Goal: Task Accomplishment & Management: Manage account settings

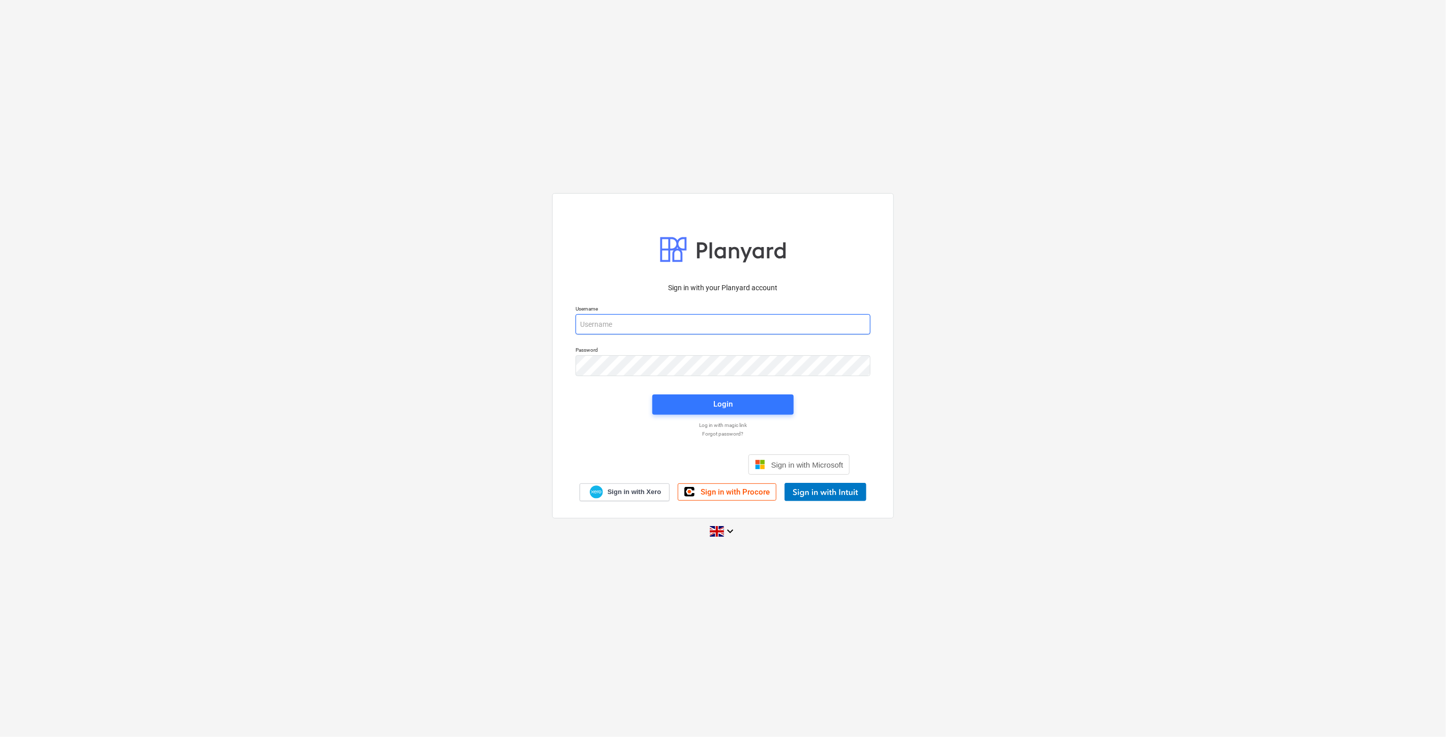
click at [712, 323] on input "email" at bounding box center [723, 324] width 295 height 20
type input "[EMAIL_ADDRESS][PERSON_NAME][DOMAIN_NAME]"
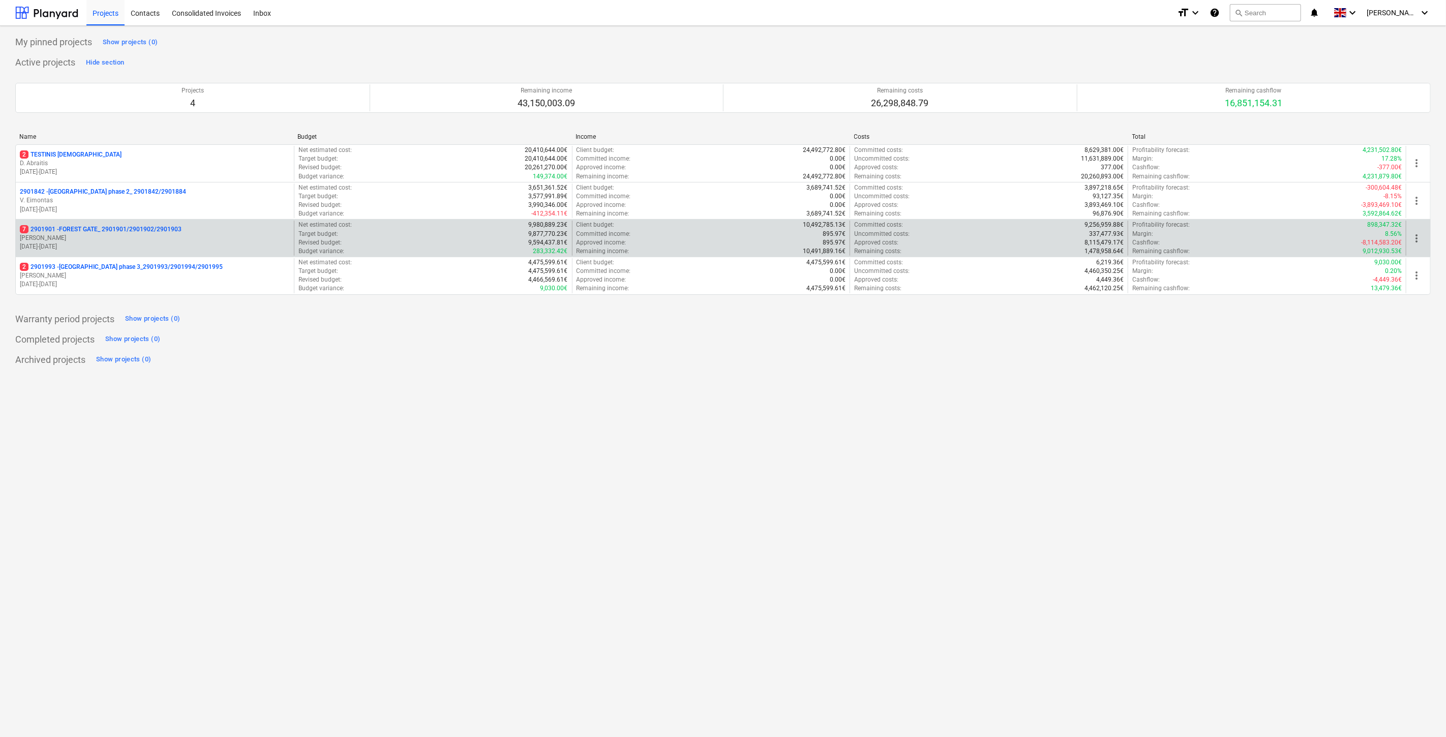
click at [199, 239] on p "[PERSON_NAME]" at bounding box center [155, 238] width 270 height 9
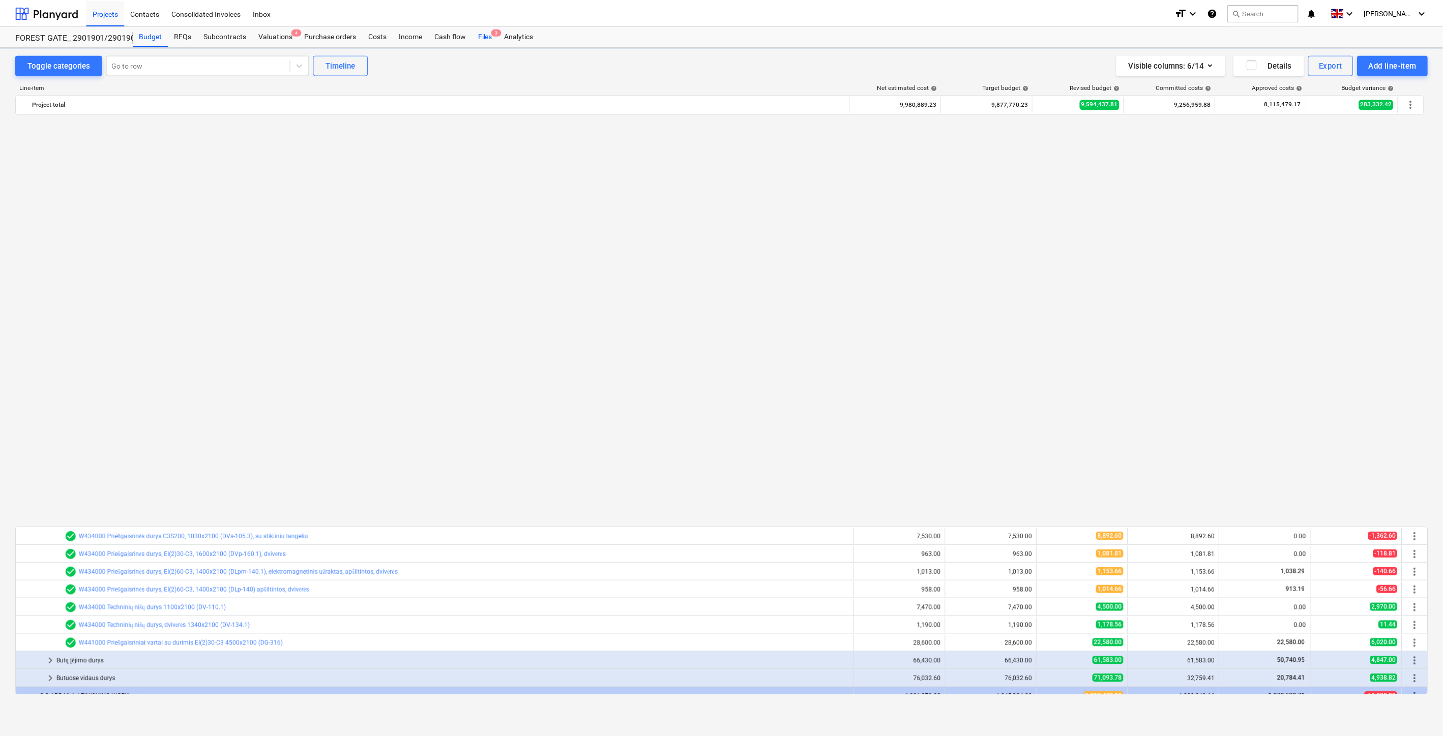
scroll to position [775, 0]
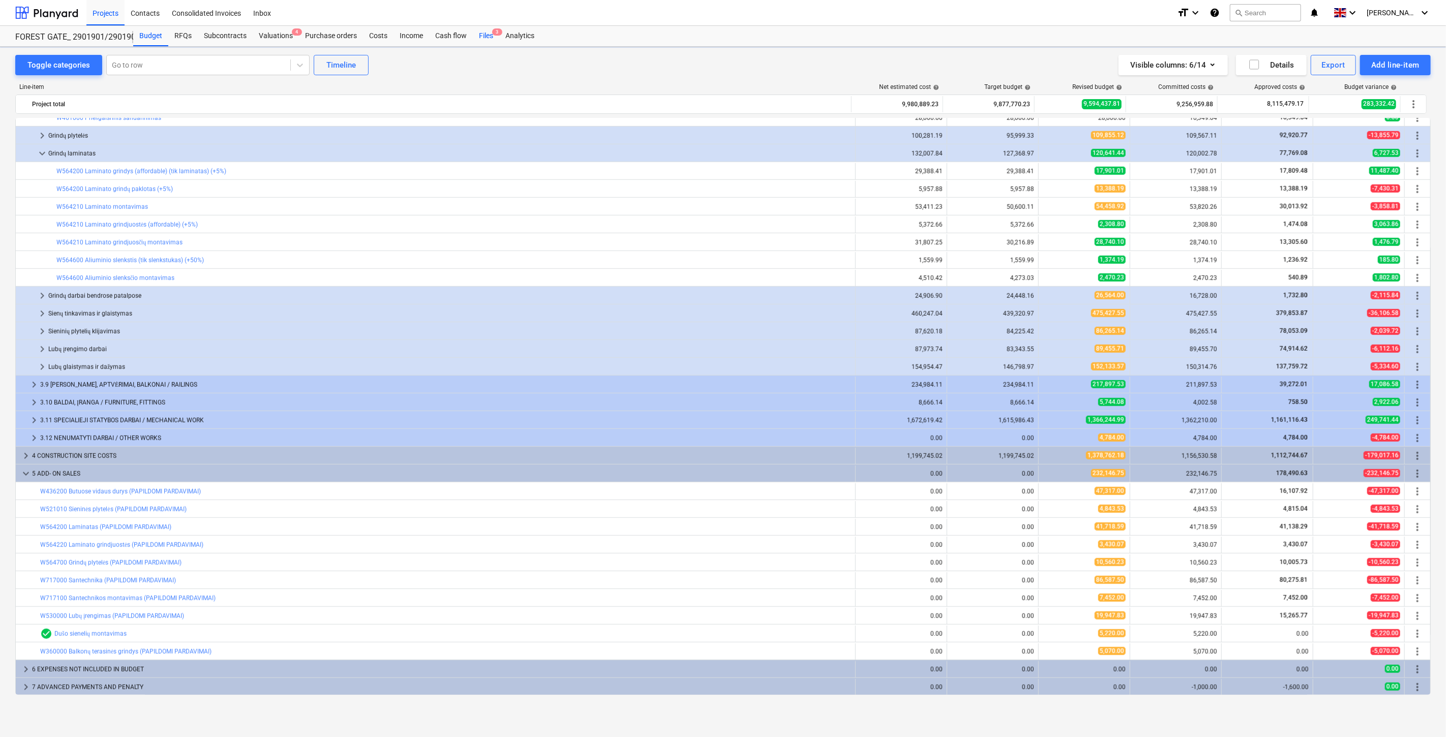
click at [486, 37] on div "Files 3" at bounding box center [486, 36] width 26 height 20
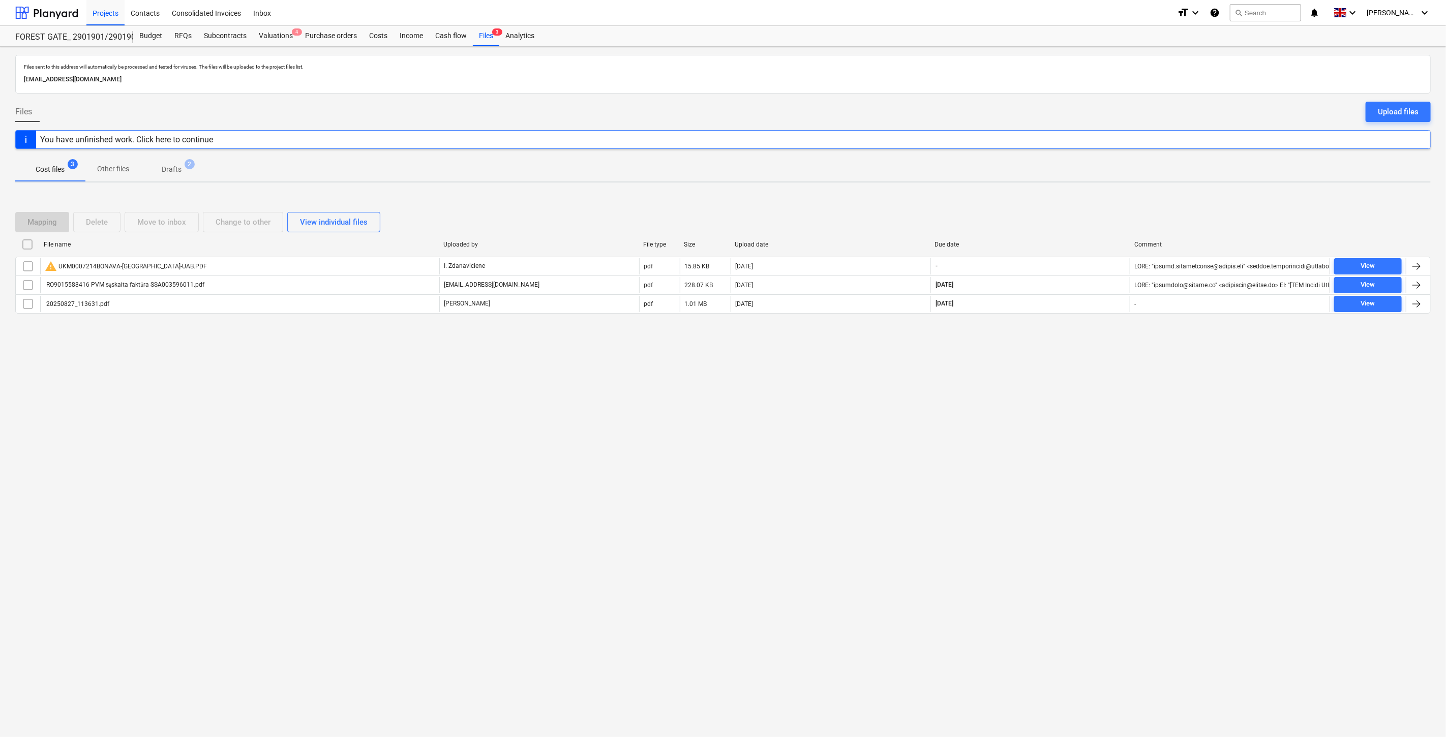
click at [1051, 429] on div "Files sent to this address will automatically be processed and tested for virus…" at bounding box center [723, 392] width 1446 height 691
click at [1062, 413] on div "Files sent to this address will automatically be processed and tested for virus…" at bounding box center [723, 392] width 1446 height 691
drag, startPoint x: 1070, startPoint y: 401, endPoint x: 1084, endPoint y: 385, distance: 20.5
click at [1071, 401] on div "Files sent to this address will automatically be processed and tested for virus…" at bounding box center [723, 392] width 1446 height 691
click at [1084, 385] on div "Files sent to this address will automatically be processed and tested for virus…" at bounding box center [723, 392] width 1446 height 691
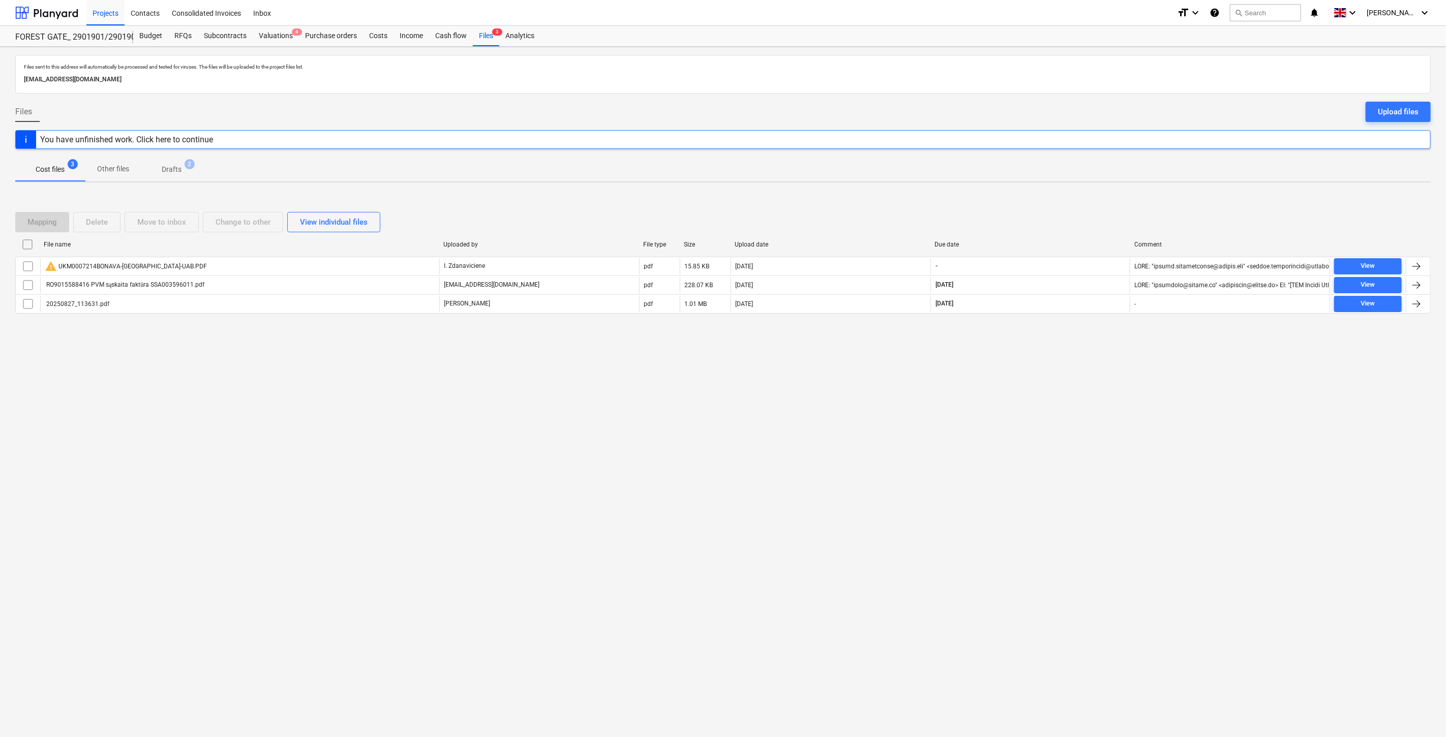
click at [185, 172] on span "Drafts 2" at bounding box center [172, 169] width 36 height 11
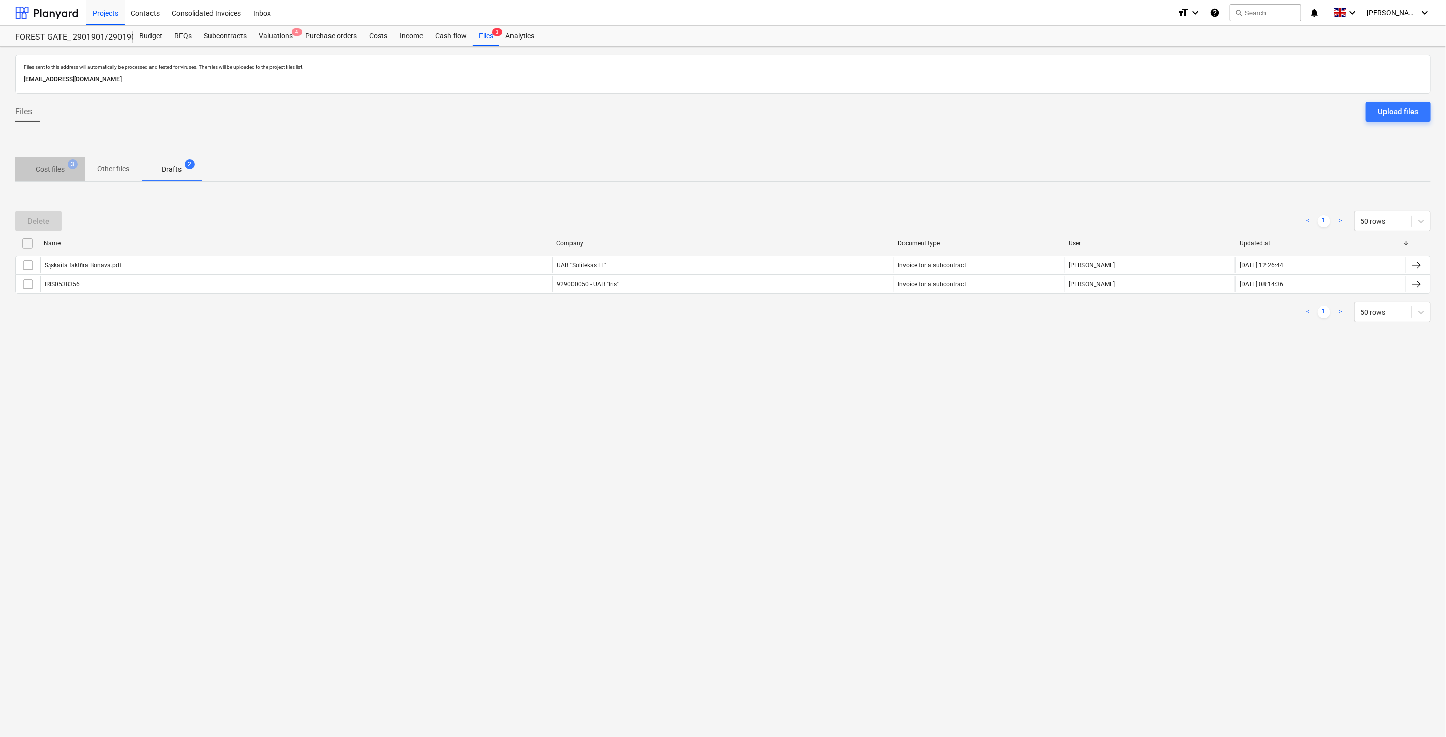
click at [47, 165] on p "Cost files" at bounding box center [50, 169] width 29 height 11
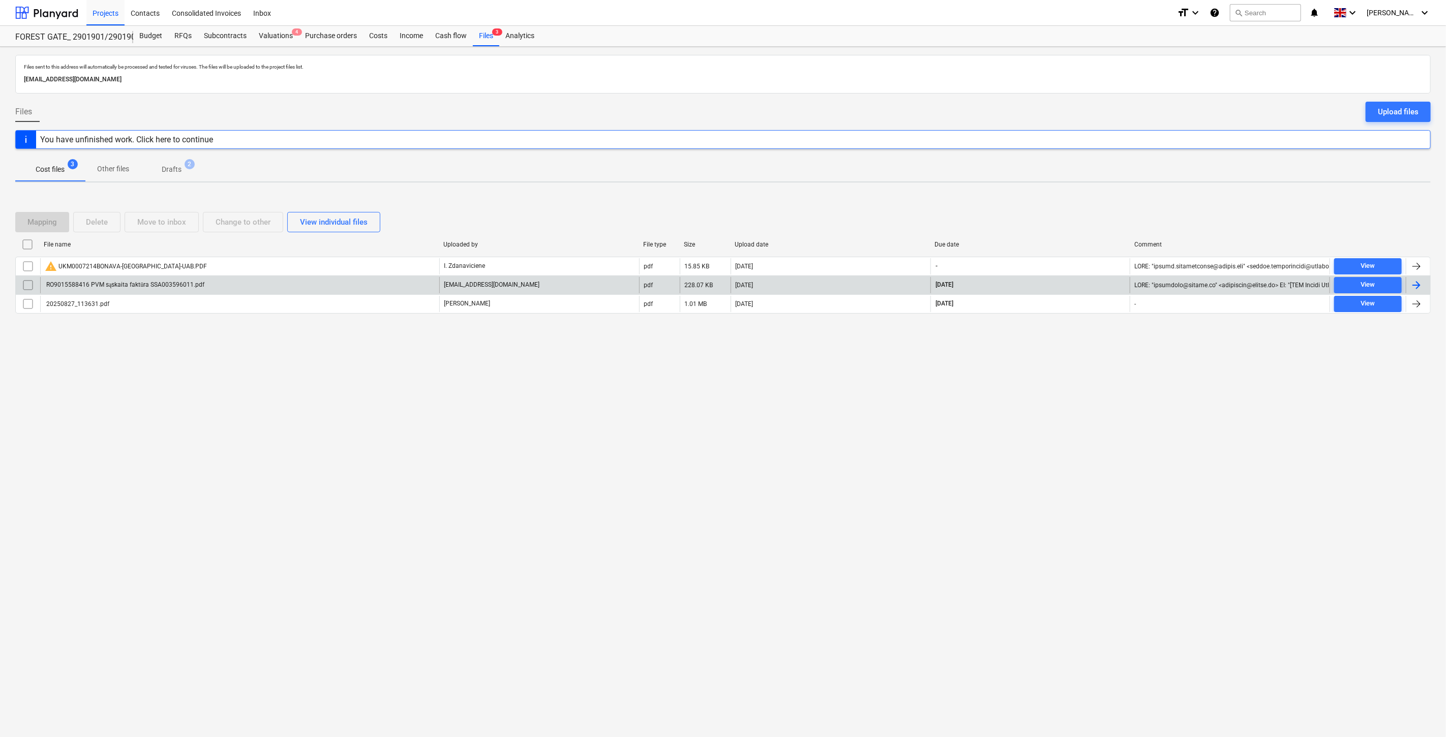
click at [145, 277] on div "RO9015588416 PVM sąskaita faktūra SSA003596011.pdf" at bounding box center [239, 285] width 399 height 16
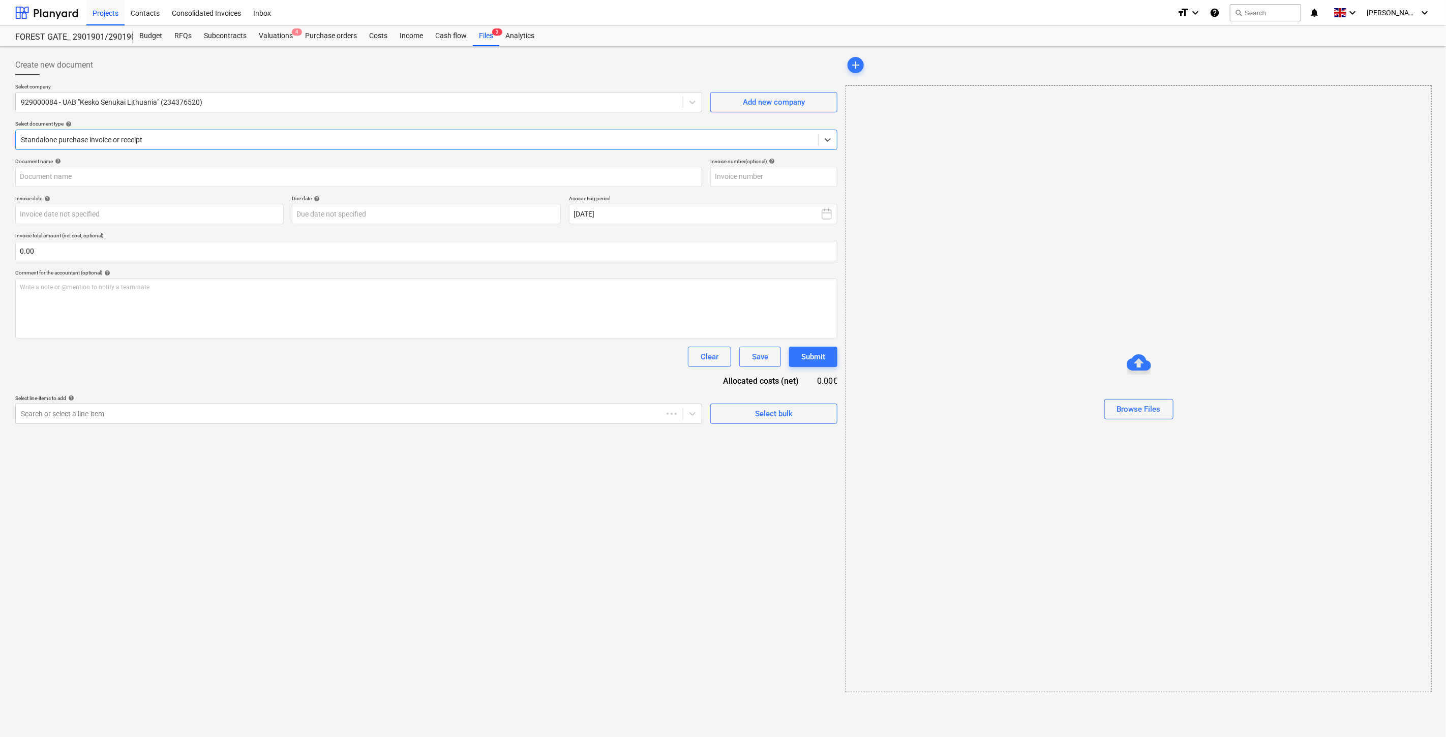
type input "SSA003596011"
type input "[DATE]"
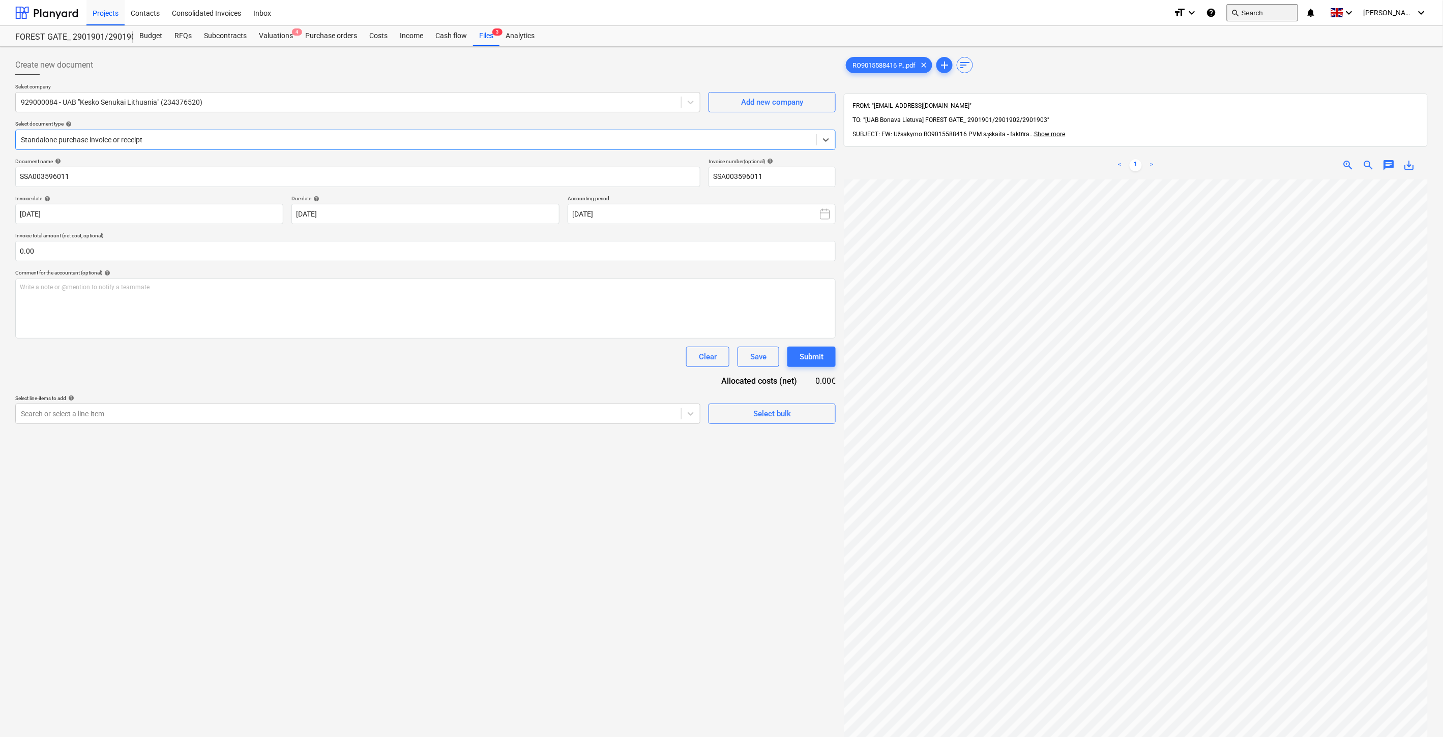
click at [1282, 13] on button "search Search" at bounding box center [1262, 12] width 71 height 17
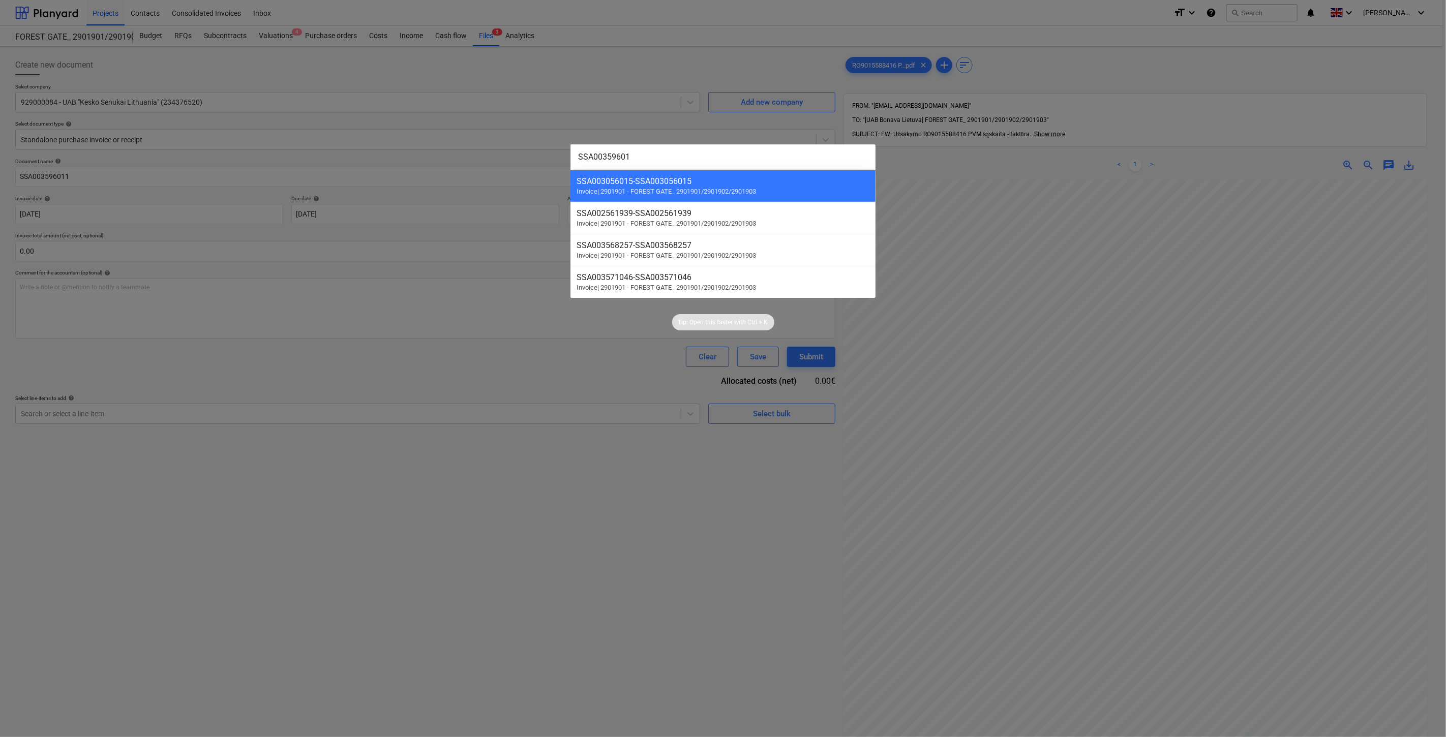
type input "SSA003596011"
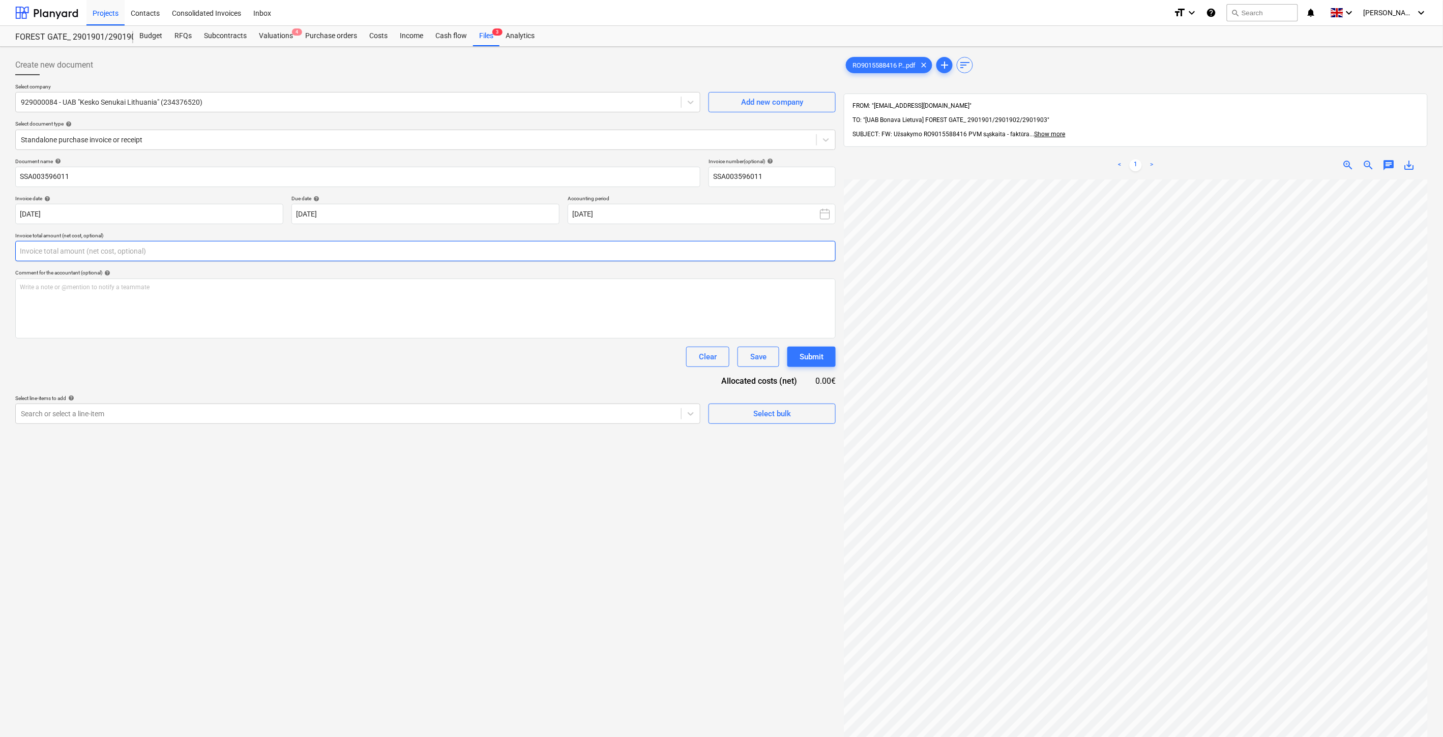
click at [253, 252] on input "text" at bounding box center [425, 251] width 820 height 20
click at [478, 34] on div "Files 3" at bounding box center [486, 36] width 26 height 20
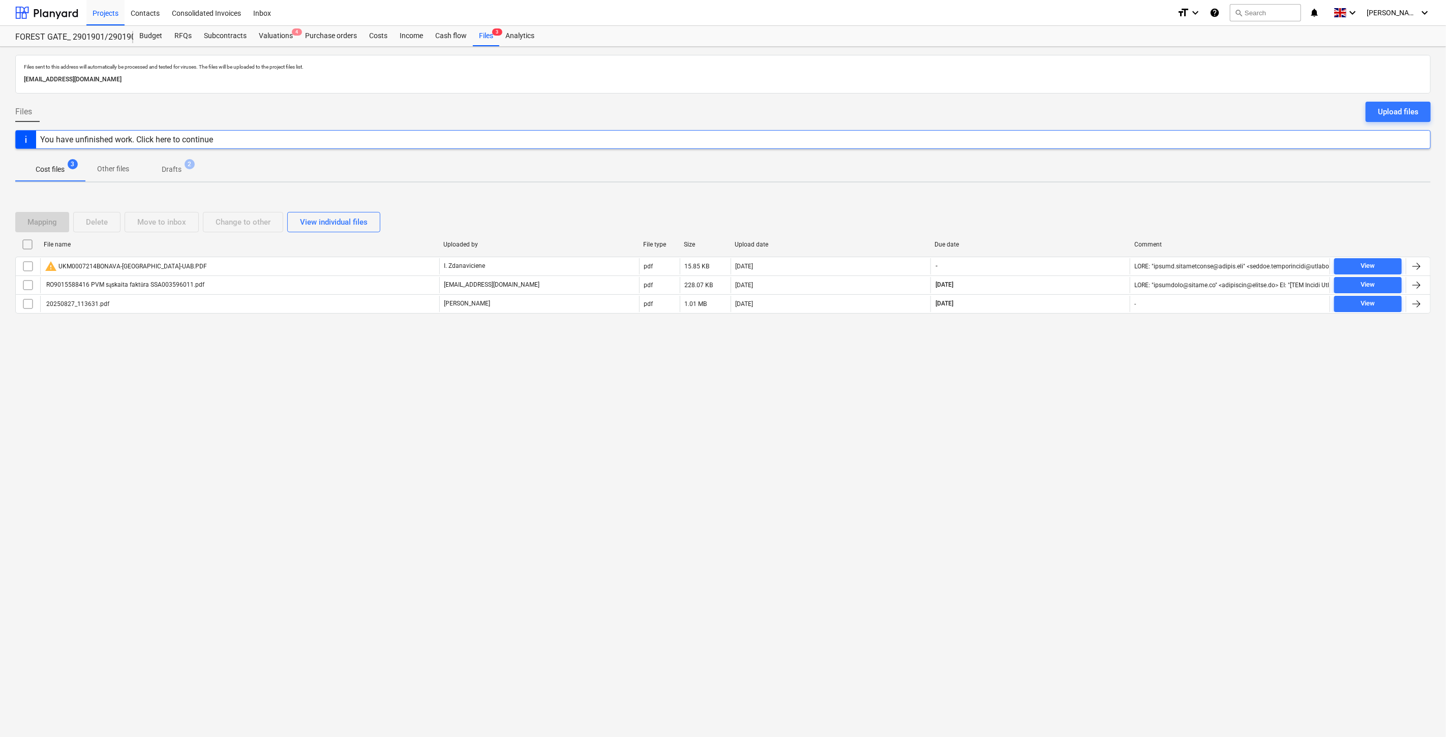
drag, startPoint x: 409, startPoint y: 398, endPoint x: 424, endPoint y: 392, distance: 15.7
click at [410, 398] on div "Files sent to this address will automatically be processed and tested for virus…" at bounding box center [723, 392] width 1446 height 691
click at [424, 392] on div "Files sent to this address will automatically be processed and tested for virus…" at bounding box center [723, 392] width 1446 height 691
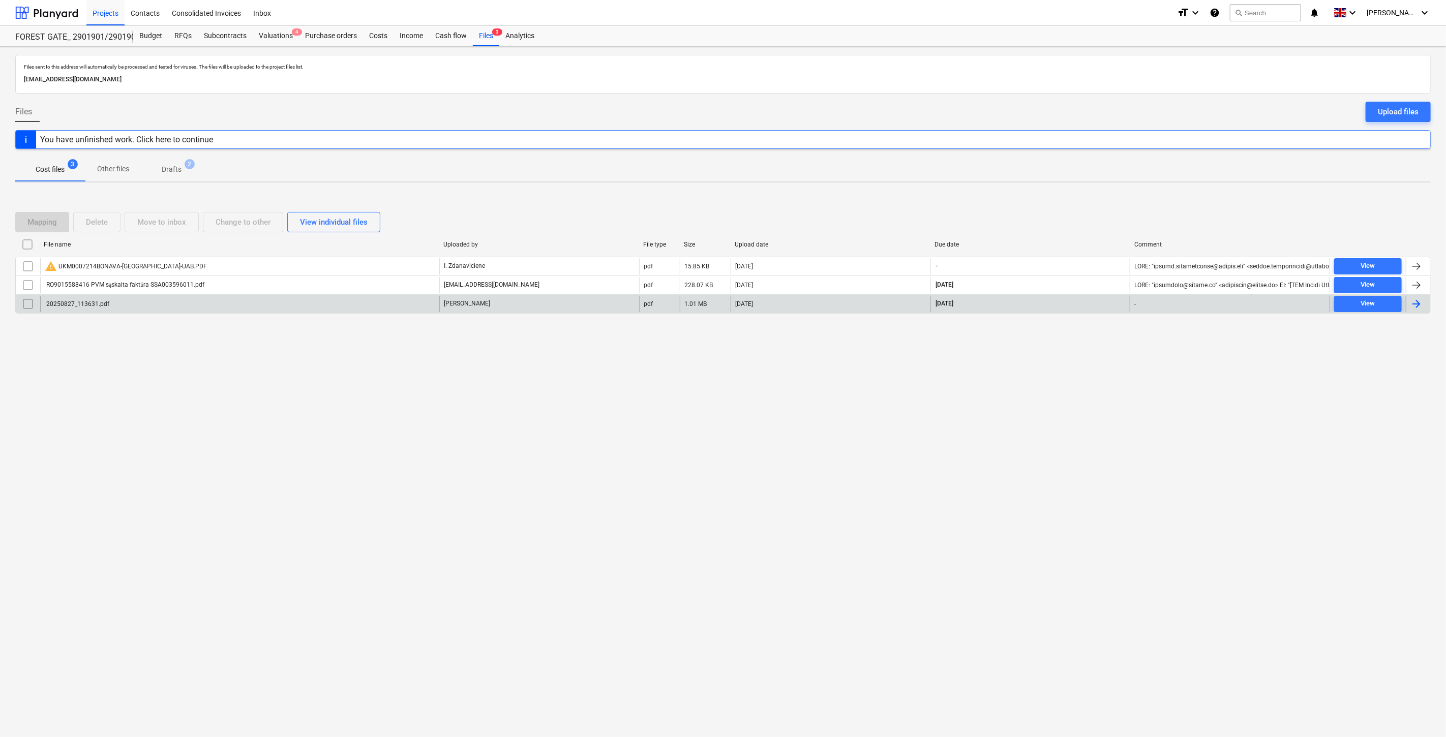
click at [572, 310] on div "[PERSON_NAME]" at bounding box center [539, 304] width 200 height 16
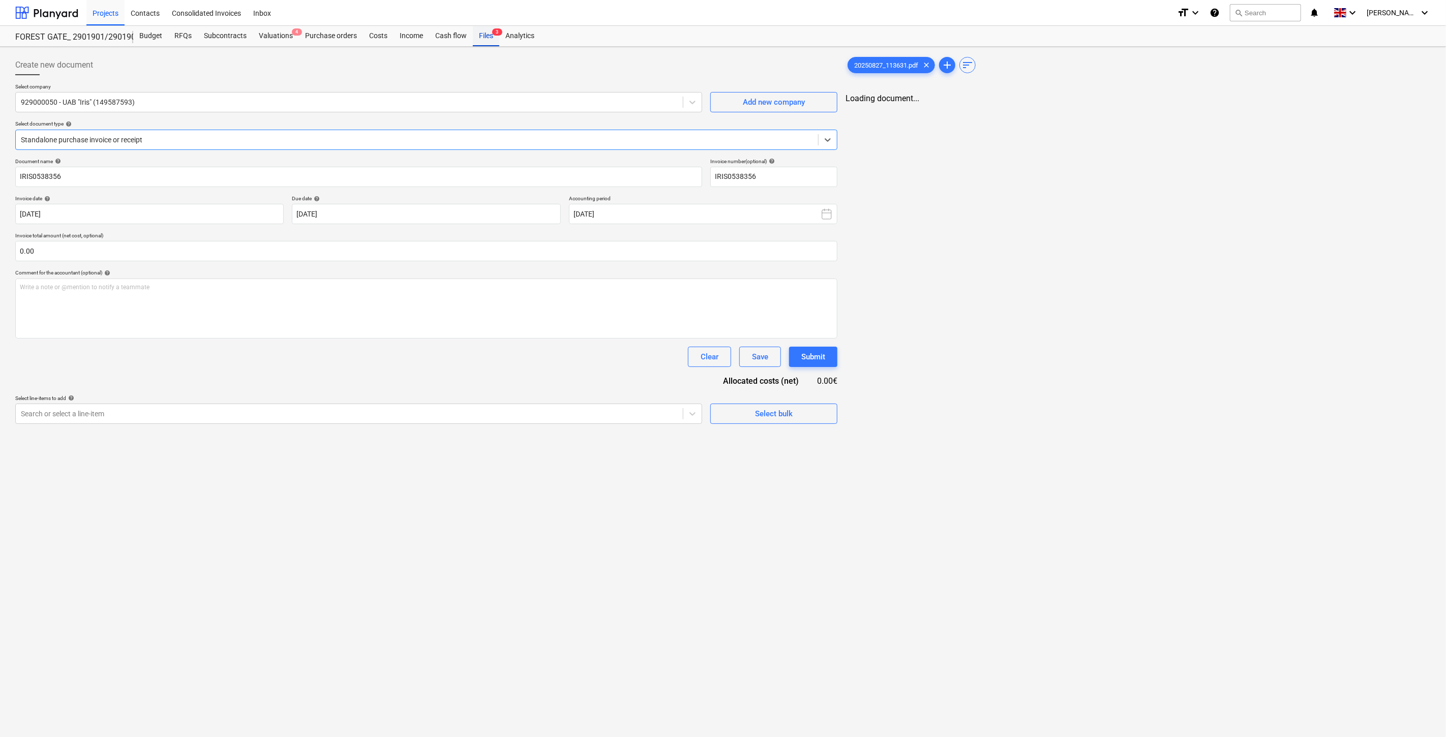
type input "IRIS0538356"
type input "[DATE]"
click at [481, 40] on div "Files 3" at bounding box center [486, 36] width 26 height 20
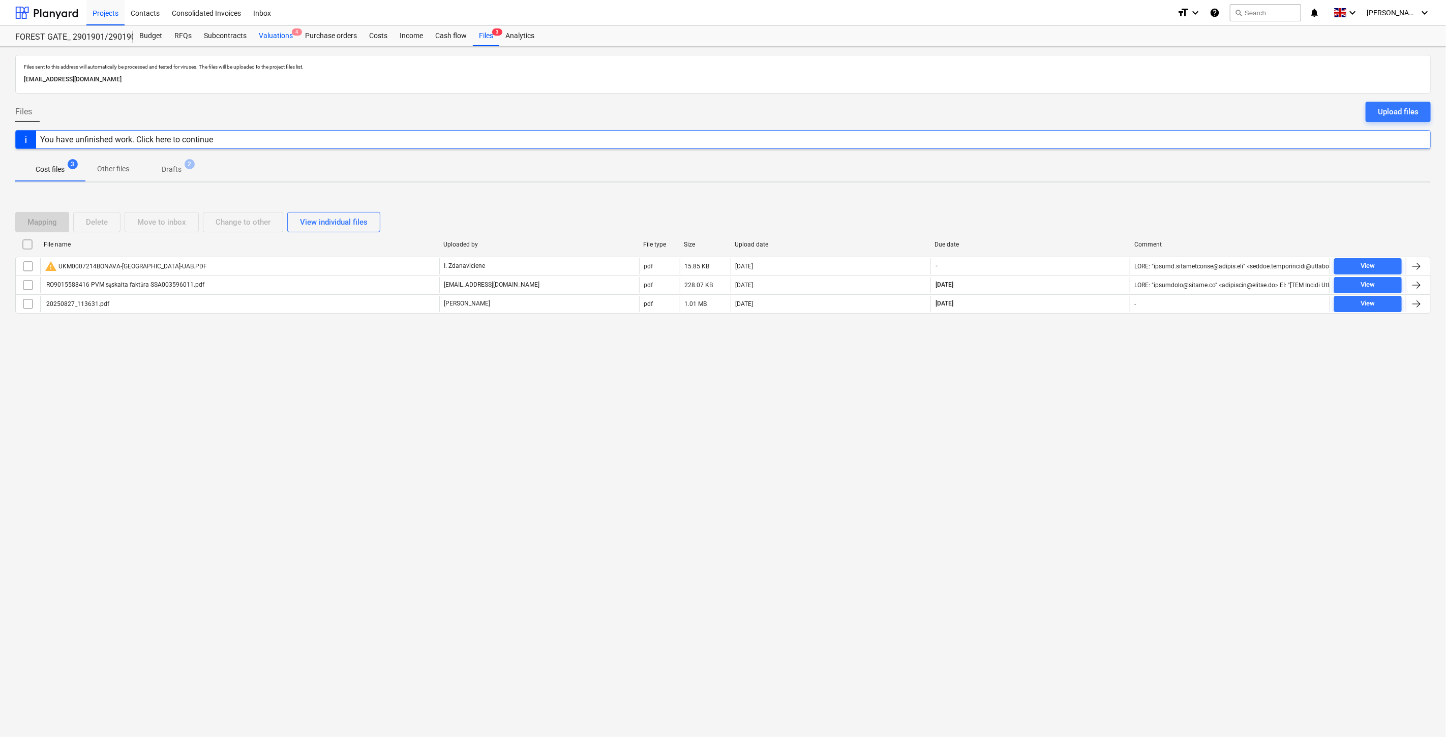
click at [293, 43] on div "Valuations 4" at bounding box center [276, 36] width 46 height 20
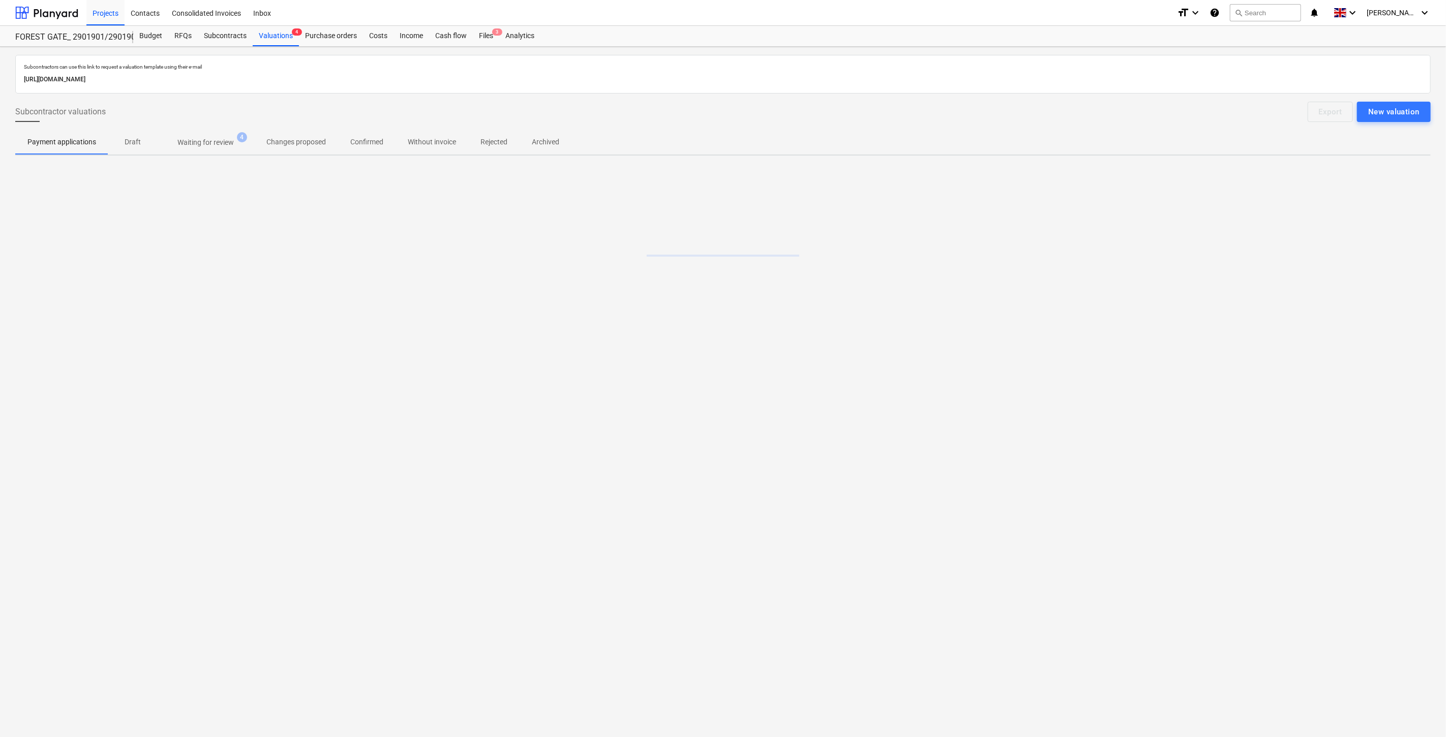
click at [220, 141] on p "Waiting for review" at bounding box center [205, 142] width 56 height 11
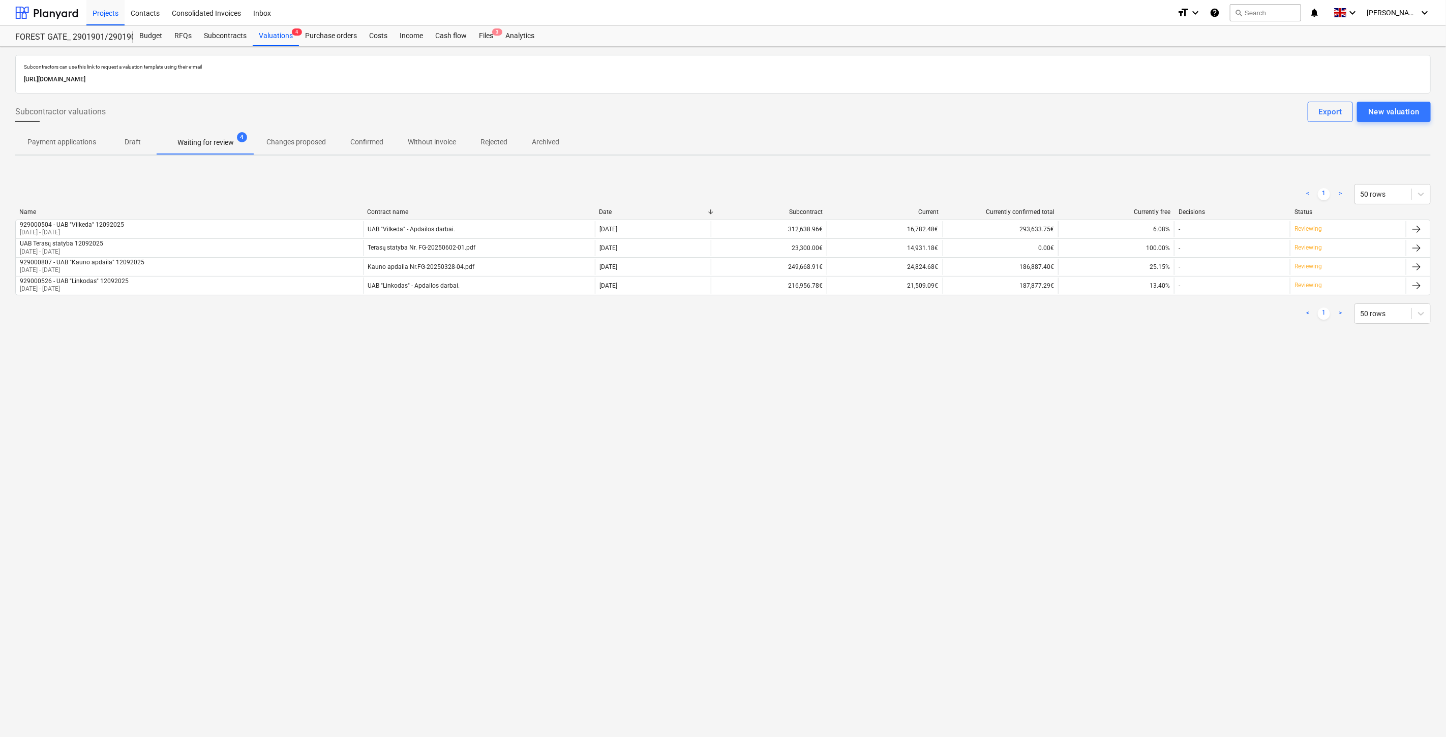
click at [964, 525] on div "Subcontractors can use this link to request a valuation template using their e-…" at bounding box center [723, 392] width 1446 height 691
click at [1090, 445] on div "Subcontractors can use this link to request a valuation template using their e-…" at bounding box center [723, 392] width 1446 height 691
click at [490, 41] on div "Files 3" at bounding box center [486, 36] width 26 height 20
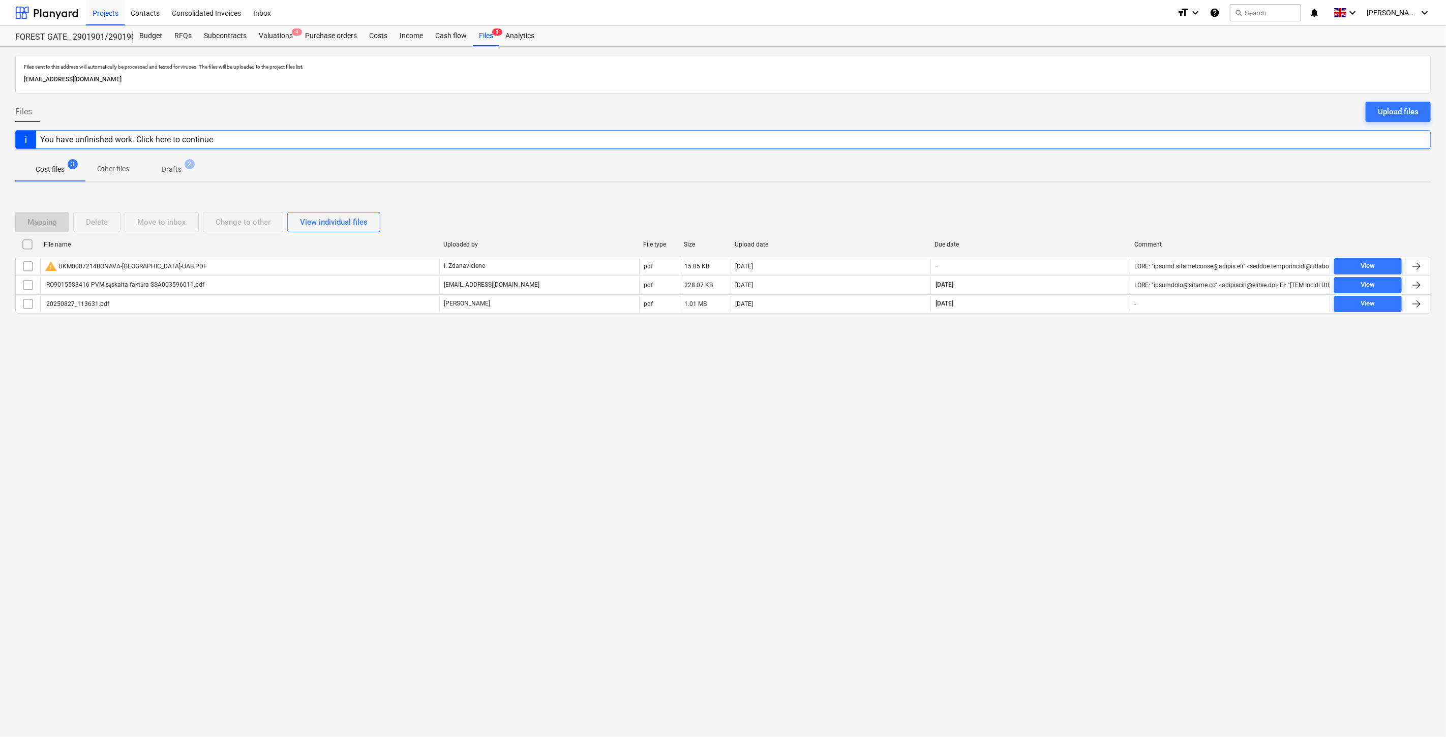
click at [1022, 485] on div "Files sent to this address will automatically be processed and tested for virus…" at bounding box center [723, 392] width 1446 height 691
click at [1086, 419] on div "Files sent to this address will automatically be processed and tested for virus…" at bounding box center [723, 392] width 1446 height 691
drag, startPoint x: 1091, startPoint y: 408, endPoint x: 1115, endPoint y: 388, distance: 31.4
click at [1091, 408] on div "Files sent to this address will automatically be processed and tested for virus…" at bounding box center [723, 392] width 1446 height 691
click at [1124, 380] on div "Files sent to this address will automatically be processed and tested for virus…" at bounding box center [723, 392] width 1446 height 691
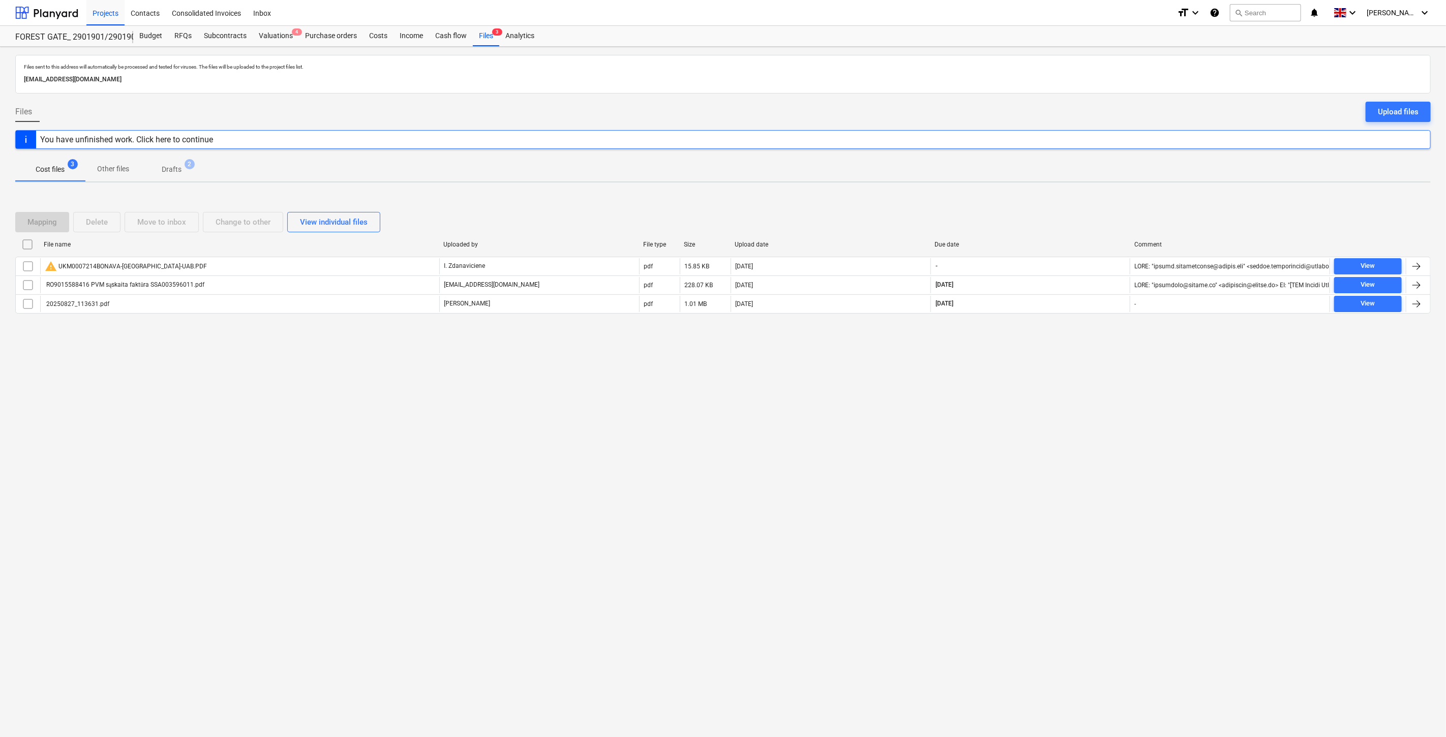
click at [1073, 403] on div "Files sent to this address will automatically be processed and tested for virus…" at bounding box center [723, 392] width 1446 height 691
click at [1090, 384] on div "Files sent to this address will automatically be processed and tested for virus…" at bounding box center [723, 392] width 1446 height 691
click at [222, 39] on div "Subcontracts" at bounding box center [225, 36] width 55 height 20
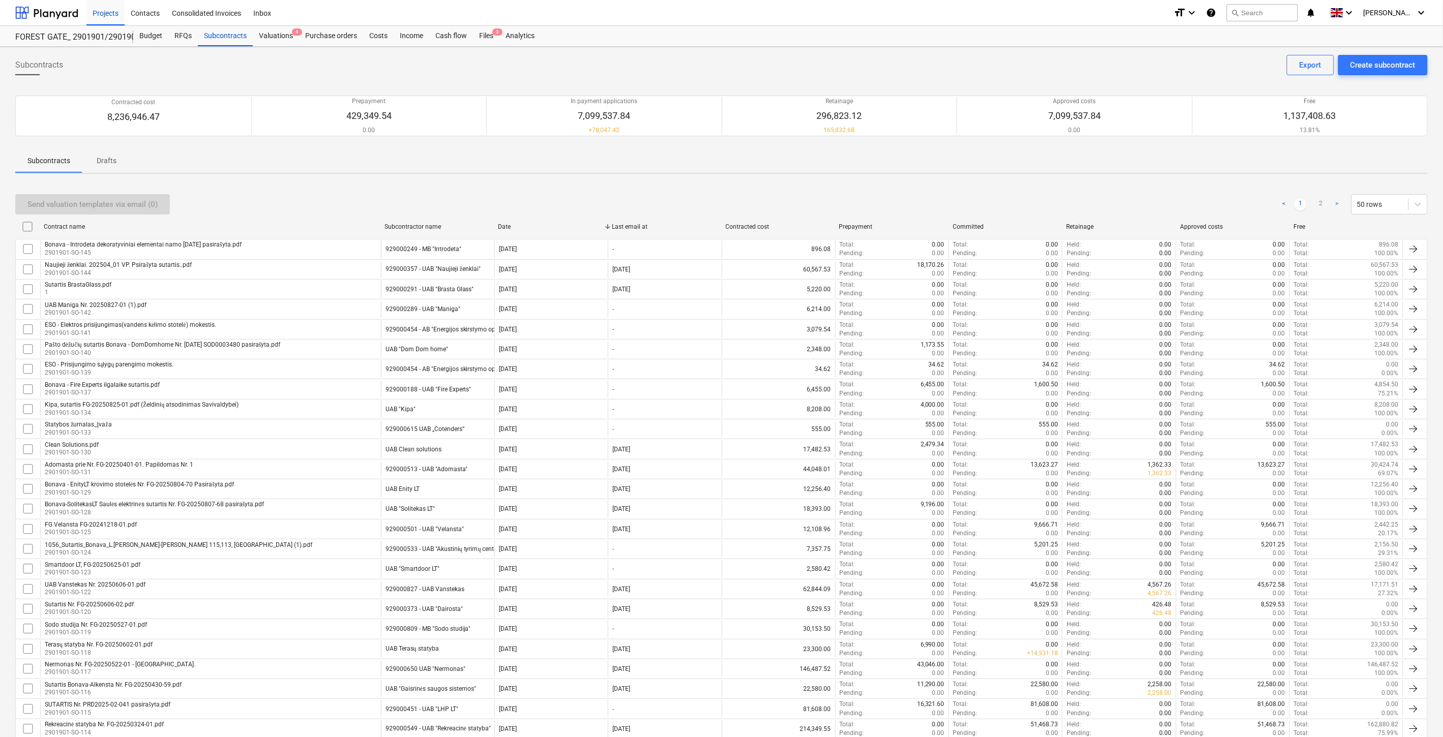
scroll to position [561, 0]
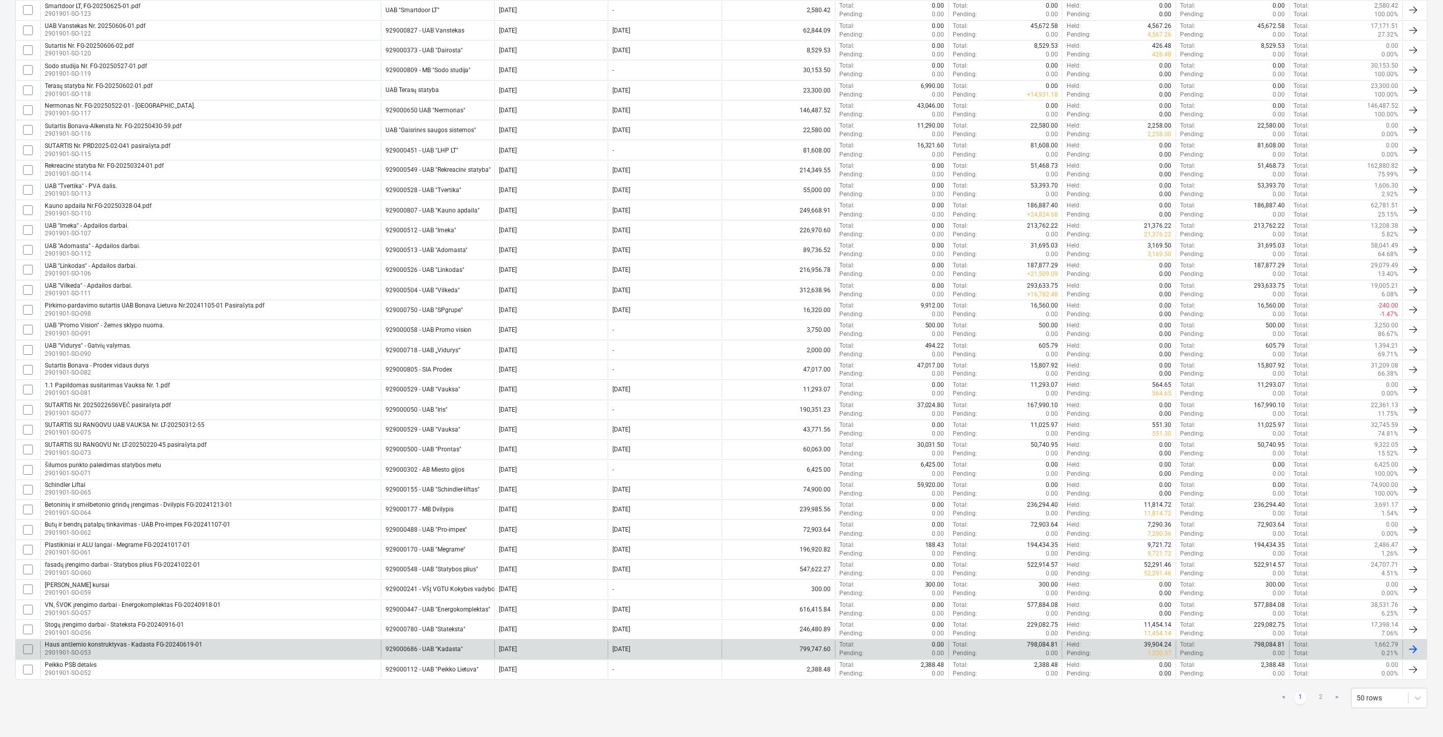
click at [248, 650] on div "Haus antžemio konstruktyvas - Kadasta FG-20240619-01 2901901-SO-053" at bounding box center [210, 649] width 341 height 17
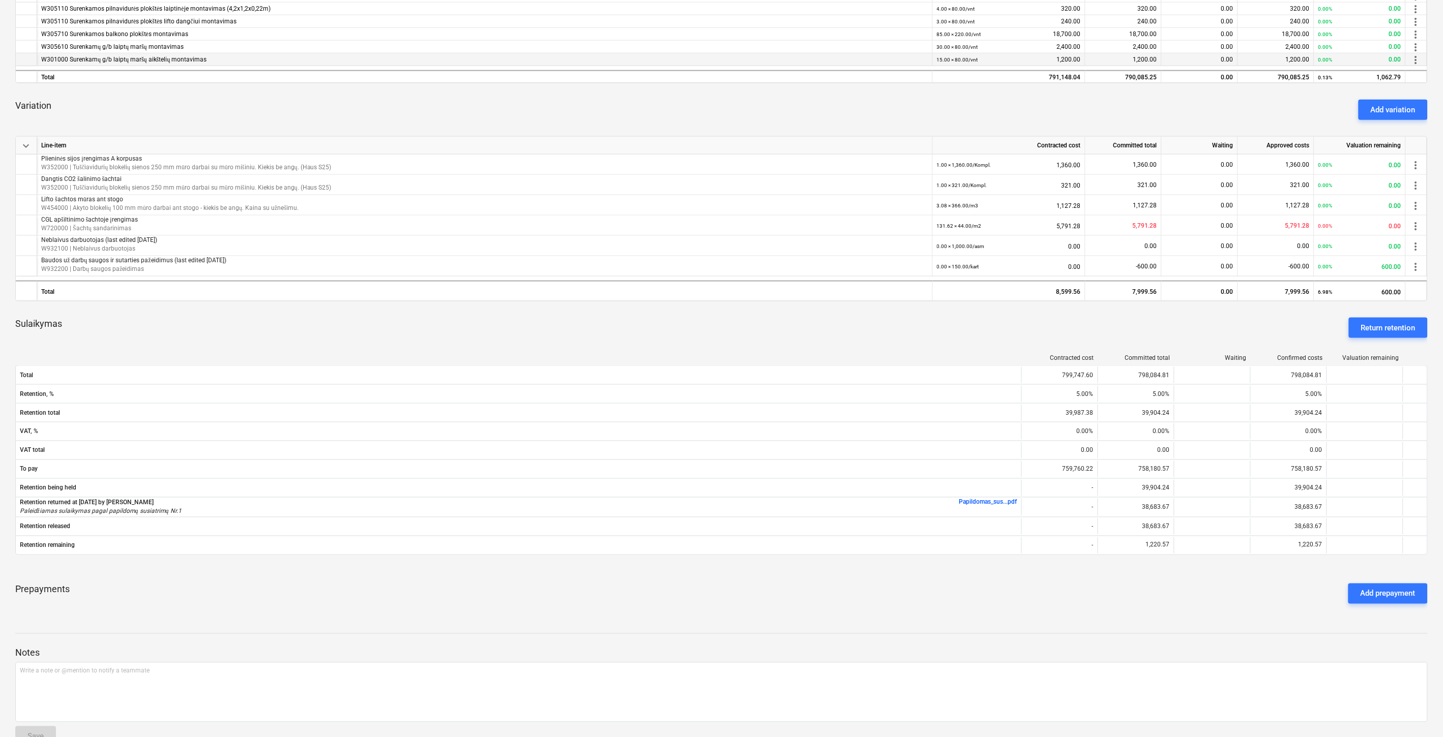
scroll to position [508, 0]
click at [705, 590] on div "Prepayments Add prepayment" at bounding box center [721, 593] width 1412 height 37
click at [737, 581] on div "Prepayments Add prepayment" at bounding box center [721, 593] width 1412 height 37
click at [750, 580] on div "Prepayments Add prepayment" at bounding box center [721, 593] width 1412 height 37
click at [771, 578] on div "Prepayments Add prepayment" at bounding box center [721, 593] width 1412 height 37
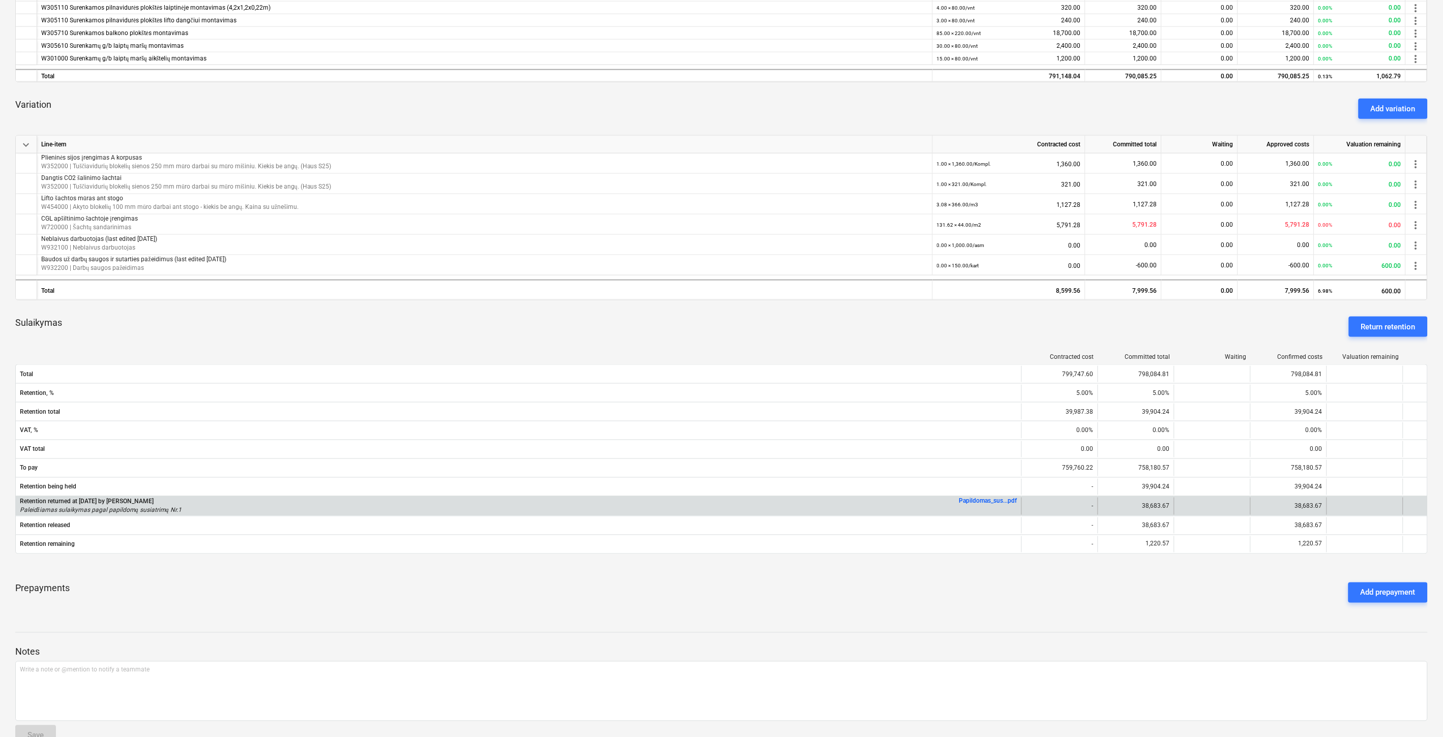
click at [978, 503] on link "Papildomas_sus...pdf" at bounding box center [988, 501] width 58 height 7
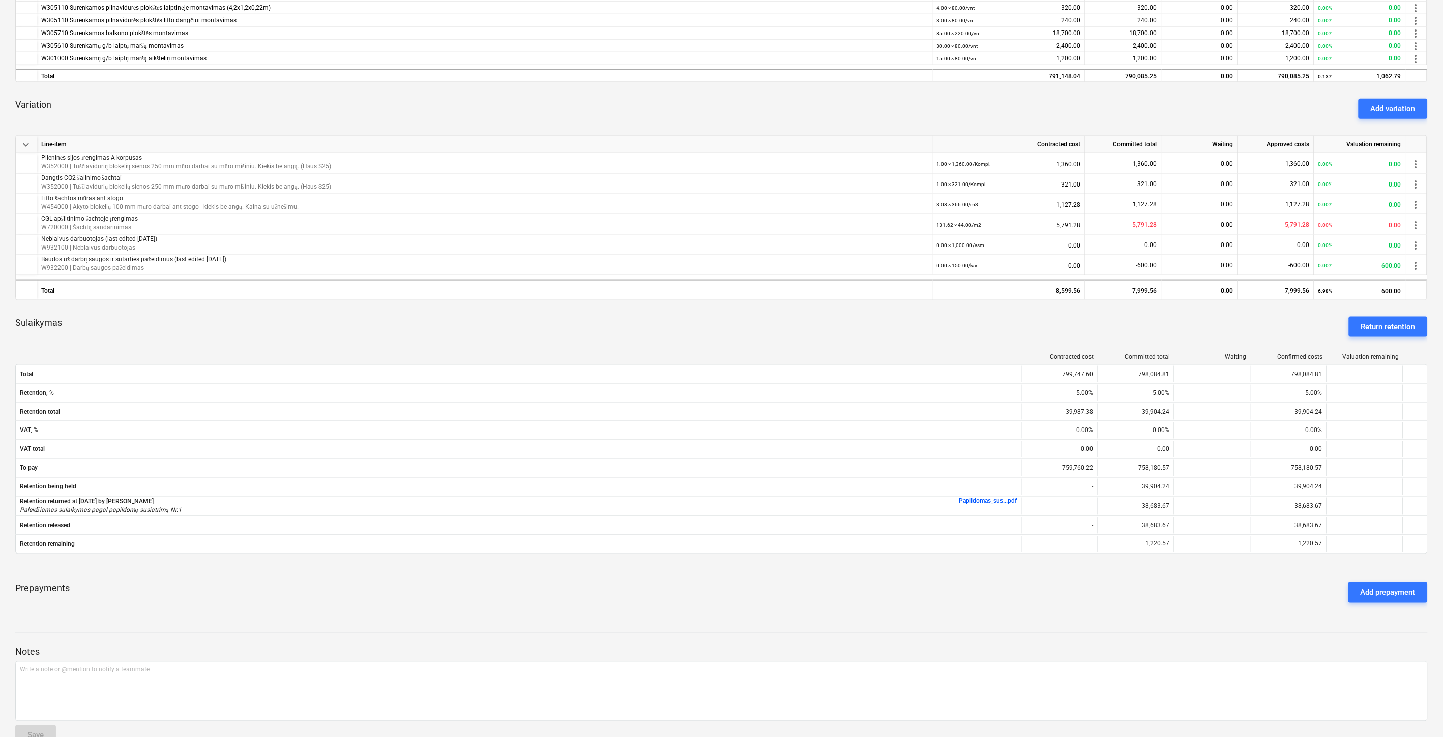
click at [750, 87] on div "keyboard_arrow_down Line-item Contracted cost Committed total Waiting Approved …" at bounding box center [721, 147] width 1412 height 928
click at [766, 85] on div "keyboard_arrow_down Line-item Contracted cost Committed total Waiting Approved …" at bounding box center [721, 147] width 1412 height 928
click at [862, 110] on div "Variation Add variation" at bounding box center [721, 109] width 1412 height 37
click at [869, 107] on div "Variation Add variation" at bounding box center [721, 109] width 1412 height 37
click at [890, 95] on div "Variation Add variation" at bounding box center [721, 109] width 1412 height 37
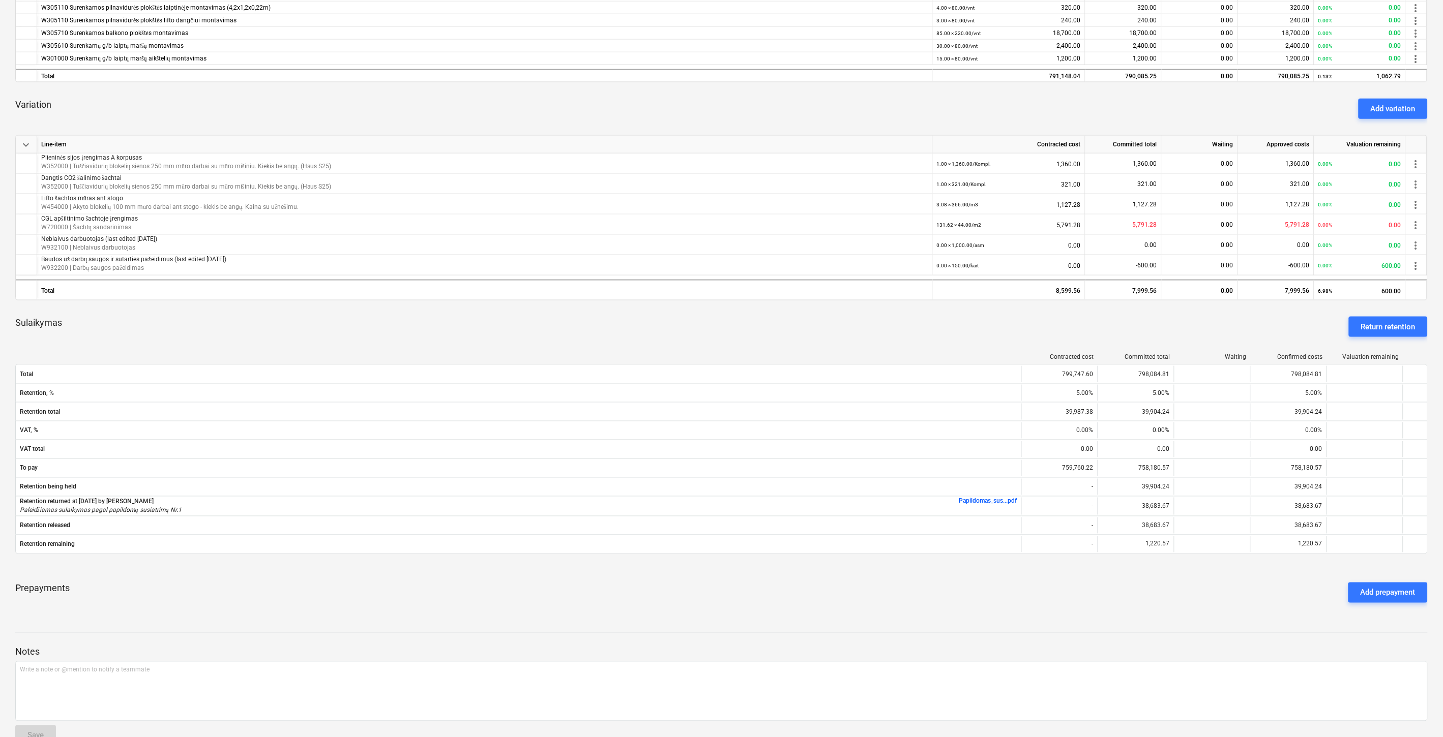
click at [904, 88] on div "keyboard_arrow_down Line-item Contracted cost Committed total Waiting Approved …" at bounding box center [721, 147] width 1412 height 928
click at [834, 92] on div "Variation Add variation" at bounding box center [721, 109] width 1412 height 37
click at [855, 87] on div "keyboard_arrow_down Line-item Contracted cost Committed total Waiting Approved …" at bounding box center [721, 147] width 1412 height 928
click at [849, 105] on div "Variation Add variation" at bounding box center [721, 109] width 1412 height 37
click at [878, 94] on div "Variation Add variation" at bounding box center [721, 109] width 1412 height 37
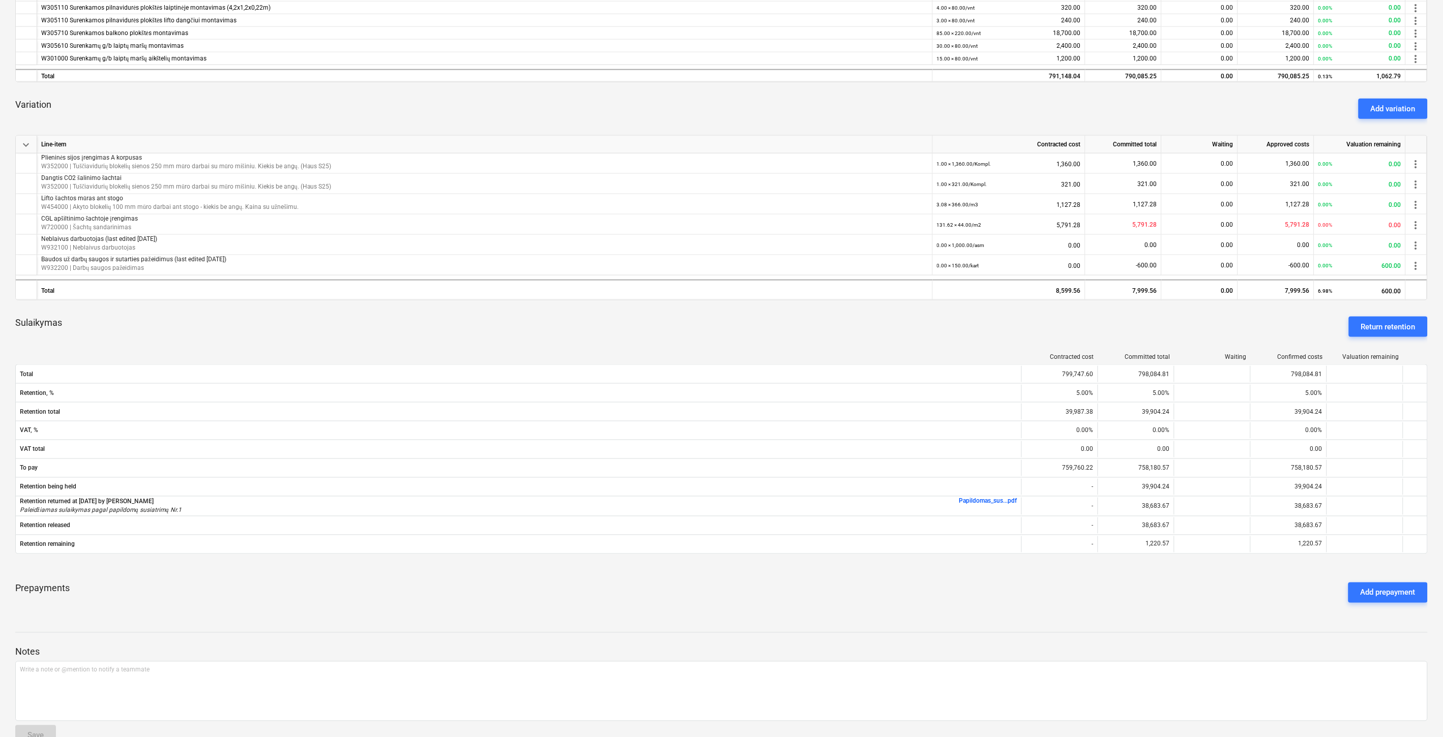
click at [857, 110] on div "Variation Add variation" at bounding box center [721, 109] width 1412 height 37
click at [870, 105] on div "Variation Add variation" at bounding box center [721, 109] width 1412 height 37
drag, startPoint x: 885, startPoint y: 98, endPoint x: 896, endPoint y: 93, distance: 12.1
click at [888, 97] on div "Variation Add variation" at bounding box center [721, 109] width 1412 height 37
click at [897, 93] on div "Variation Add variation" at bounding box center [721, 109] width 1412 height 37
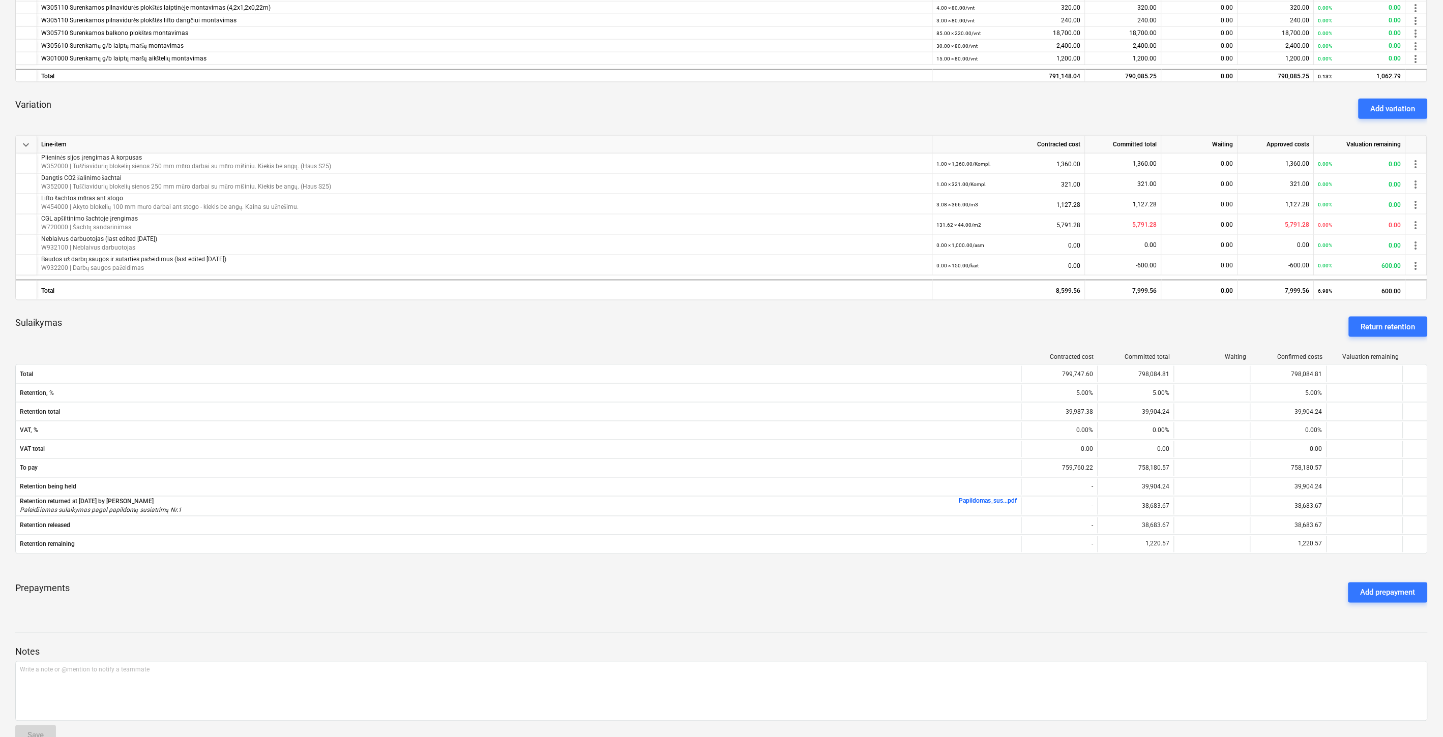
click at [891, 101] on div "Variation Add variation" at bounding box center [721, 109] width 1412 height 37
click at [903, 95] on div "Variation Add variation" at bounding box center [721, 109] width 1412 height 37
click at [872, 110] on div "Variation Add variation" at bounding box center [721, 109] width 1412 height 37
click at [881, 104] on div "Variation Add variation" at bounding box center [721, 109] width 1412 height 37
click at [758, 342] on div "Sulaikymas Return retention" at bounding box center [721, 327] width 1412 height 37
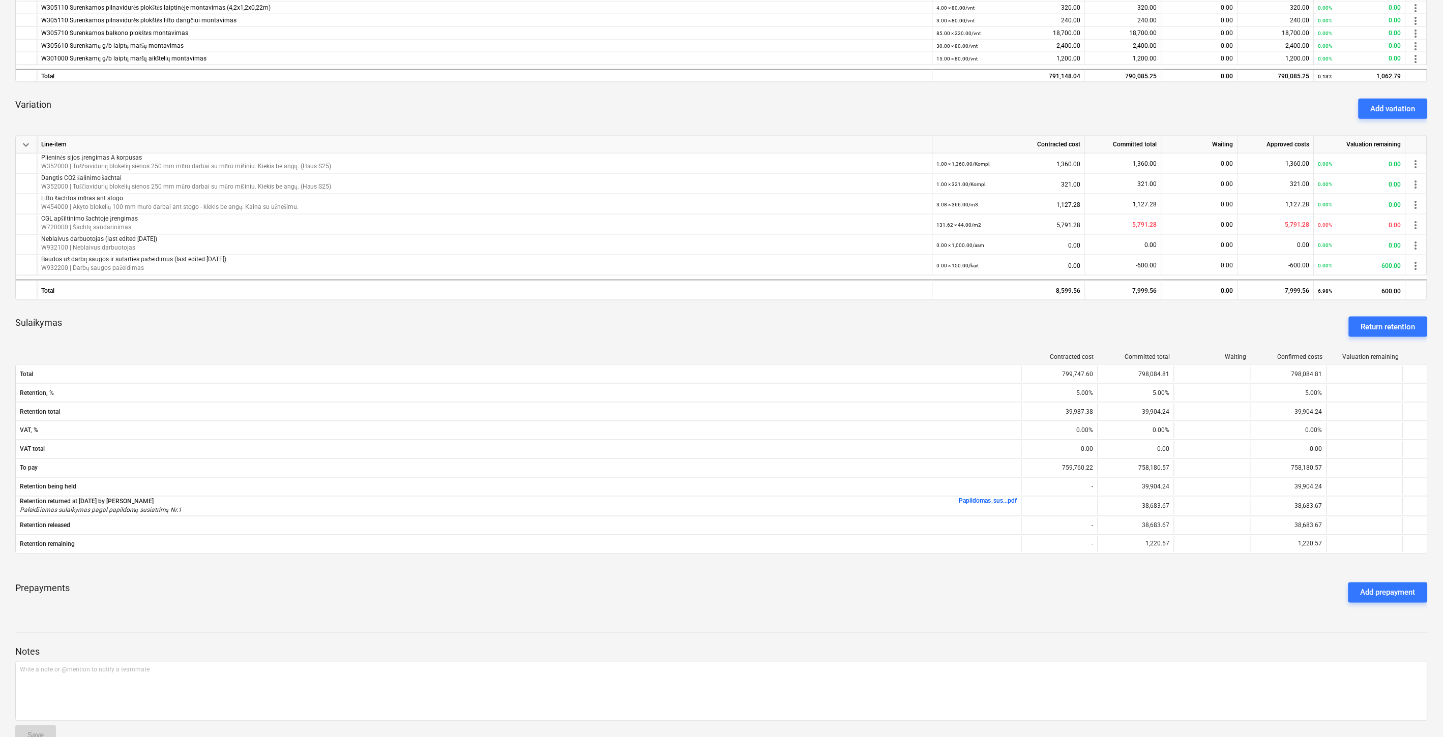
click at [767, 337] on div "Sulaikymas Return retention" at bounding box center [721, 327] width 1412 height 37
click at [787, 328] on div "Sulaikymas Return retention" at bounding box center [721, 327] width 1412 height 37
click at [802, 322] on div "Sulaikymas Return retention" at bounding box center [721, 327] width 1412 height 37
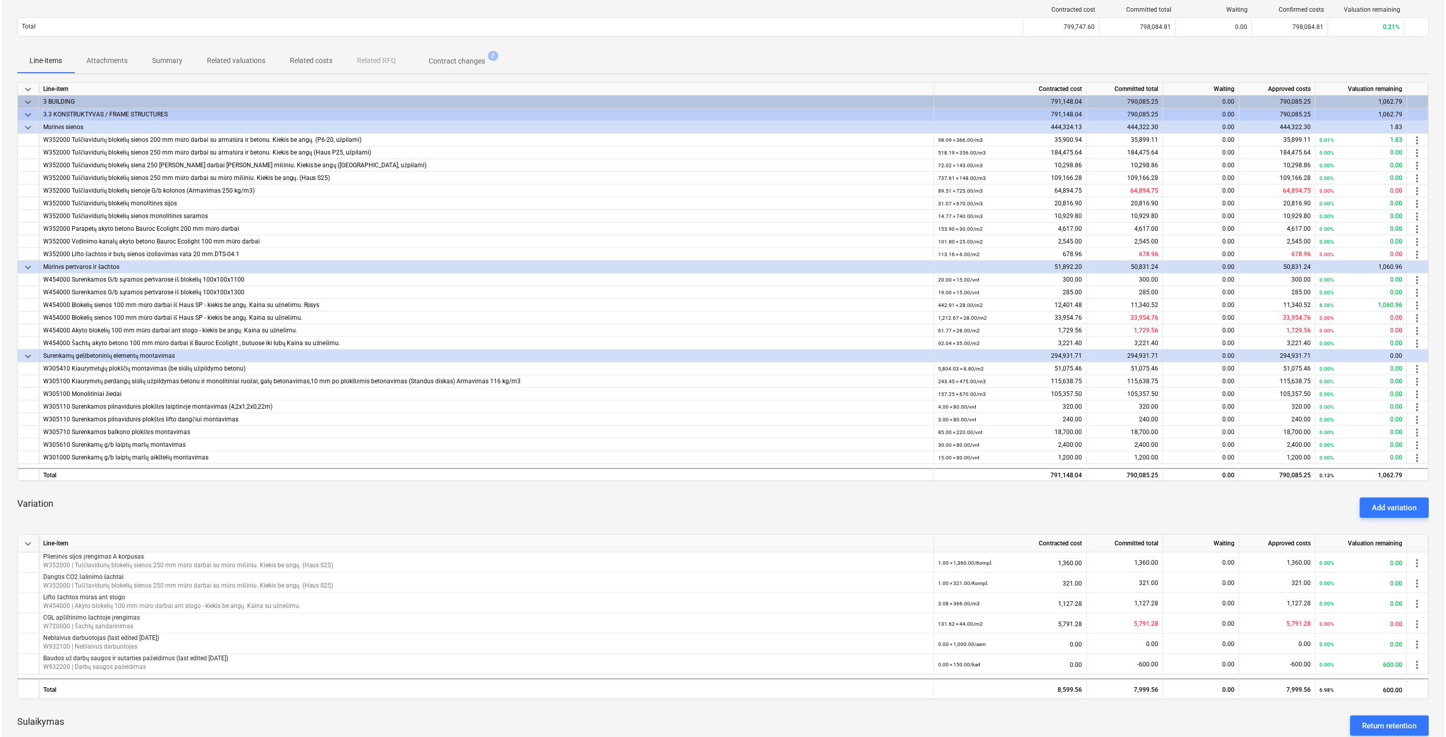
scroll to position [0, 0]
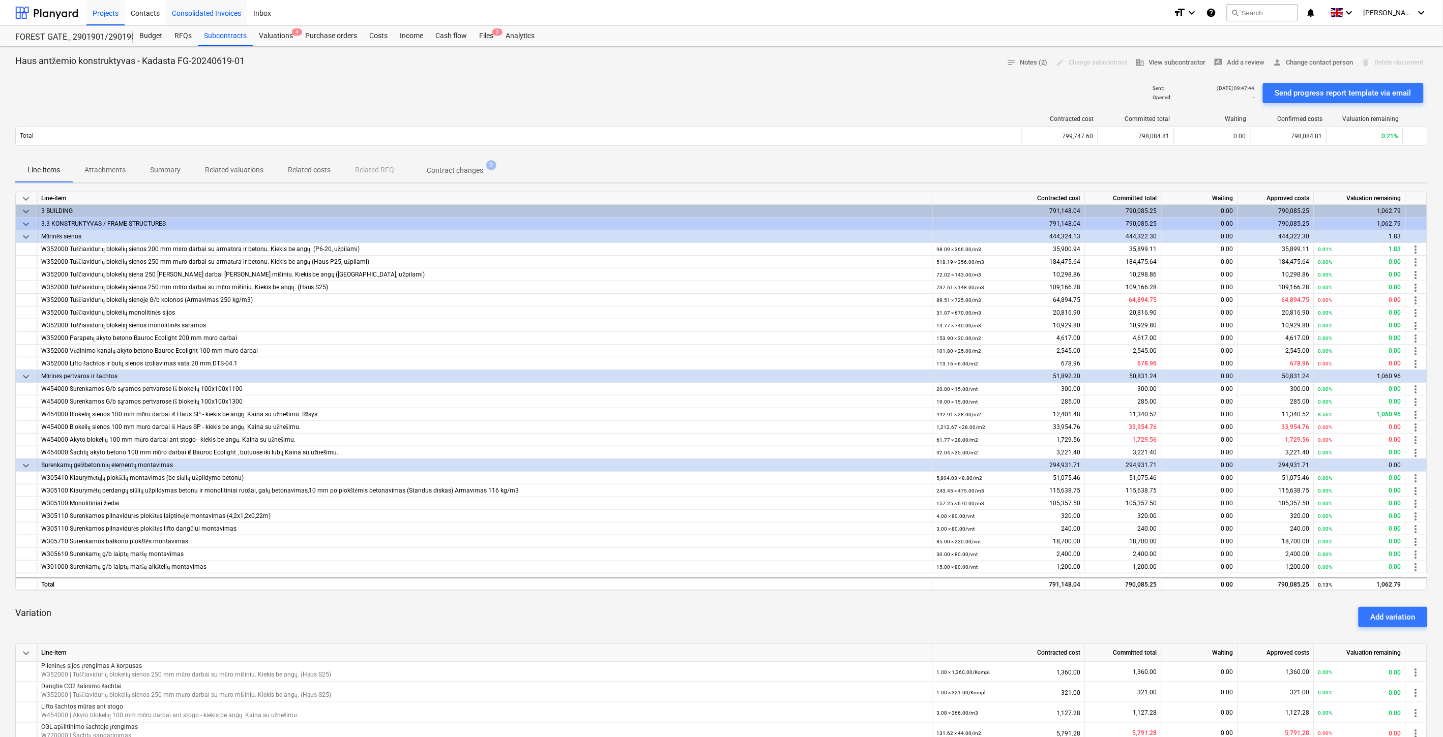
click at [216, 20] on div "Consolidated Invoices" at bounding box center [206, 12] width 81 height 26
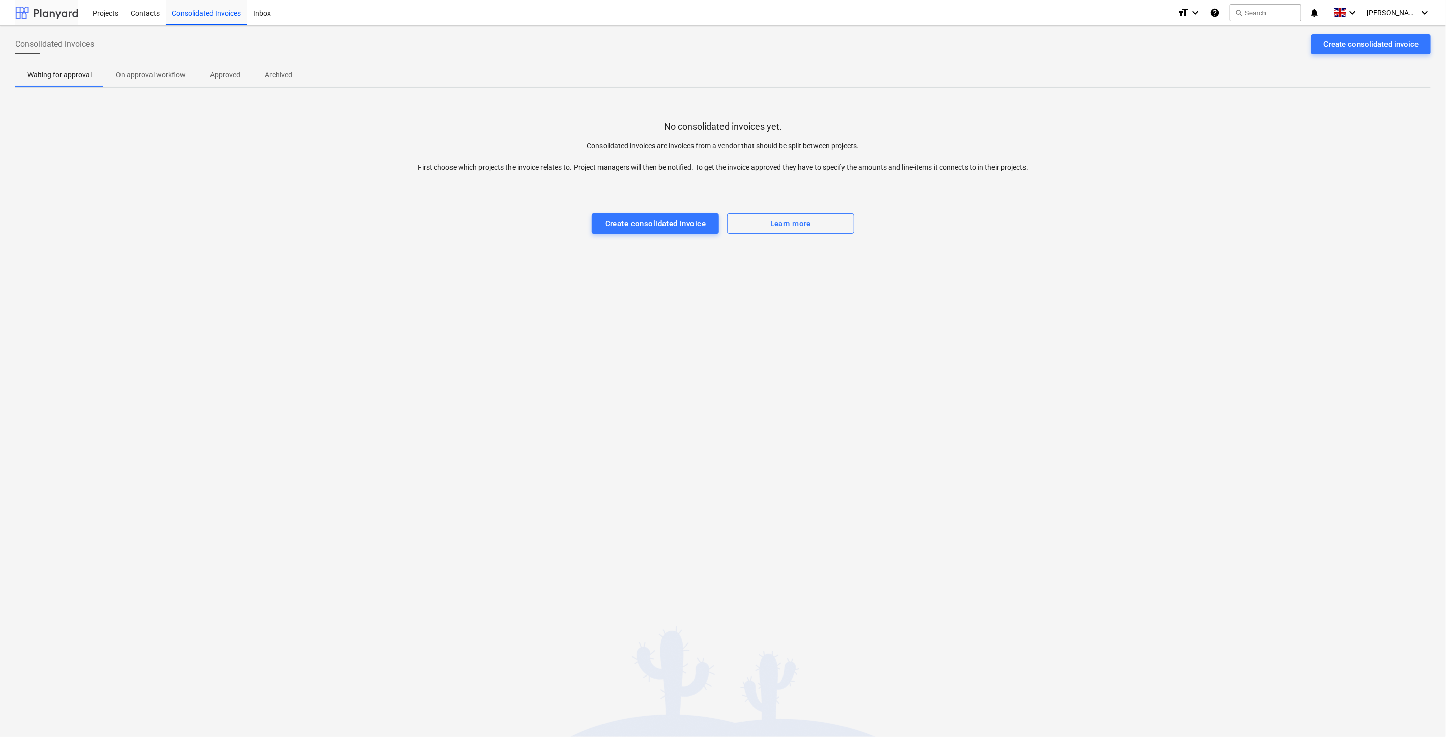
click at [43, 16] on div at bounding box center [46, 12] width 63 height 25
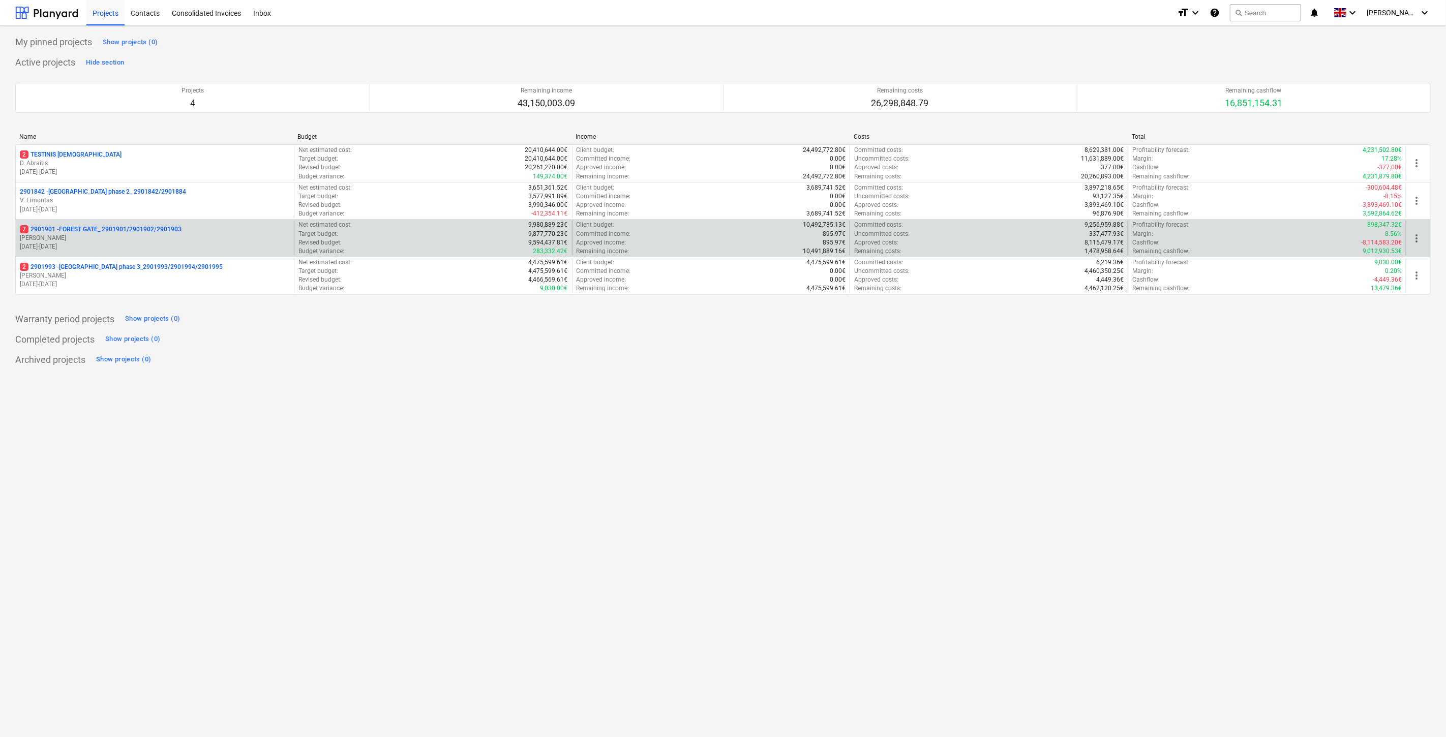
click at [115, 237] on p "[PERSON_NAME]" at bounding box center [155, 238] width 270 height 9
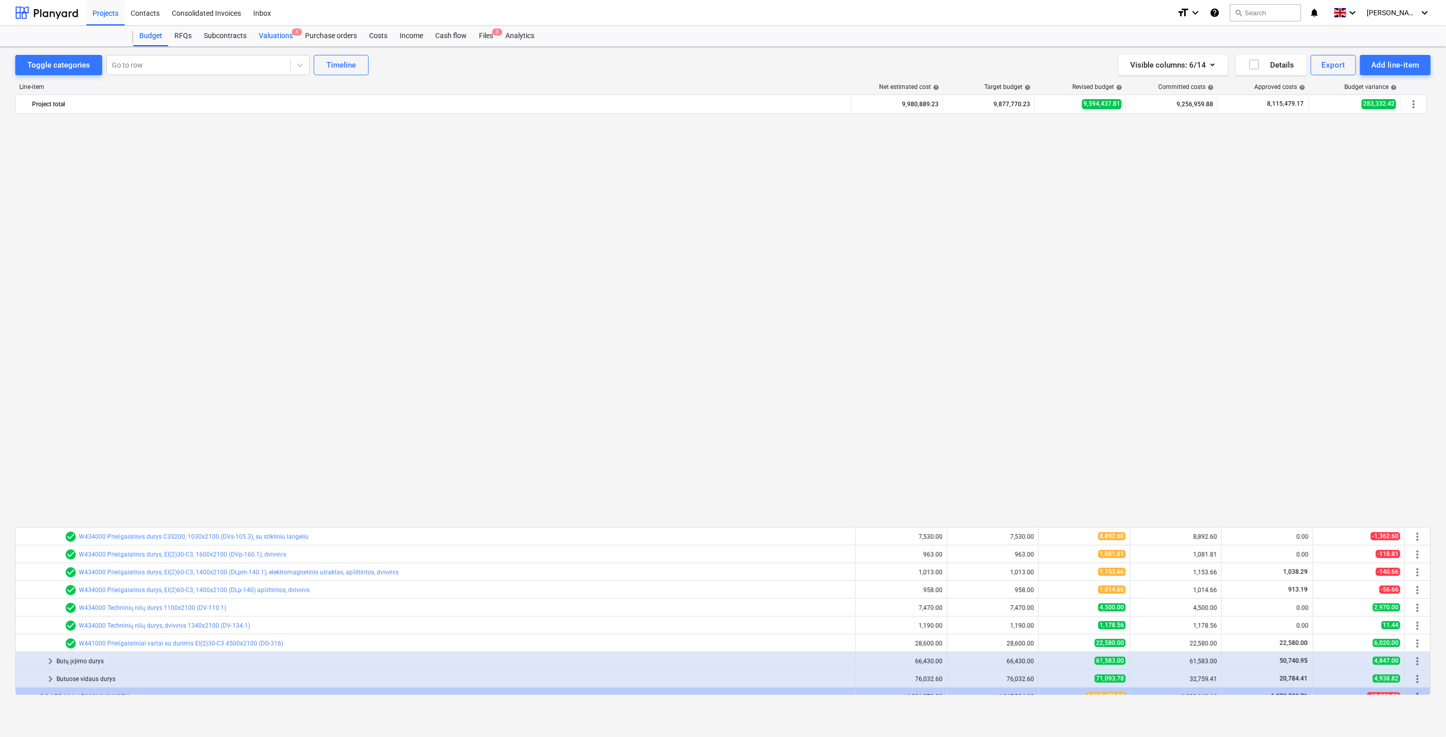
scroll to position [775, 0]
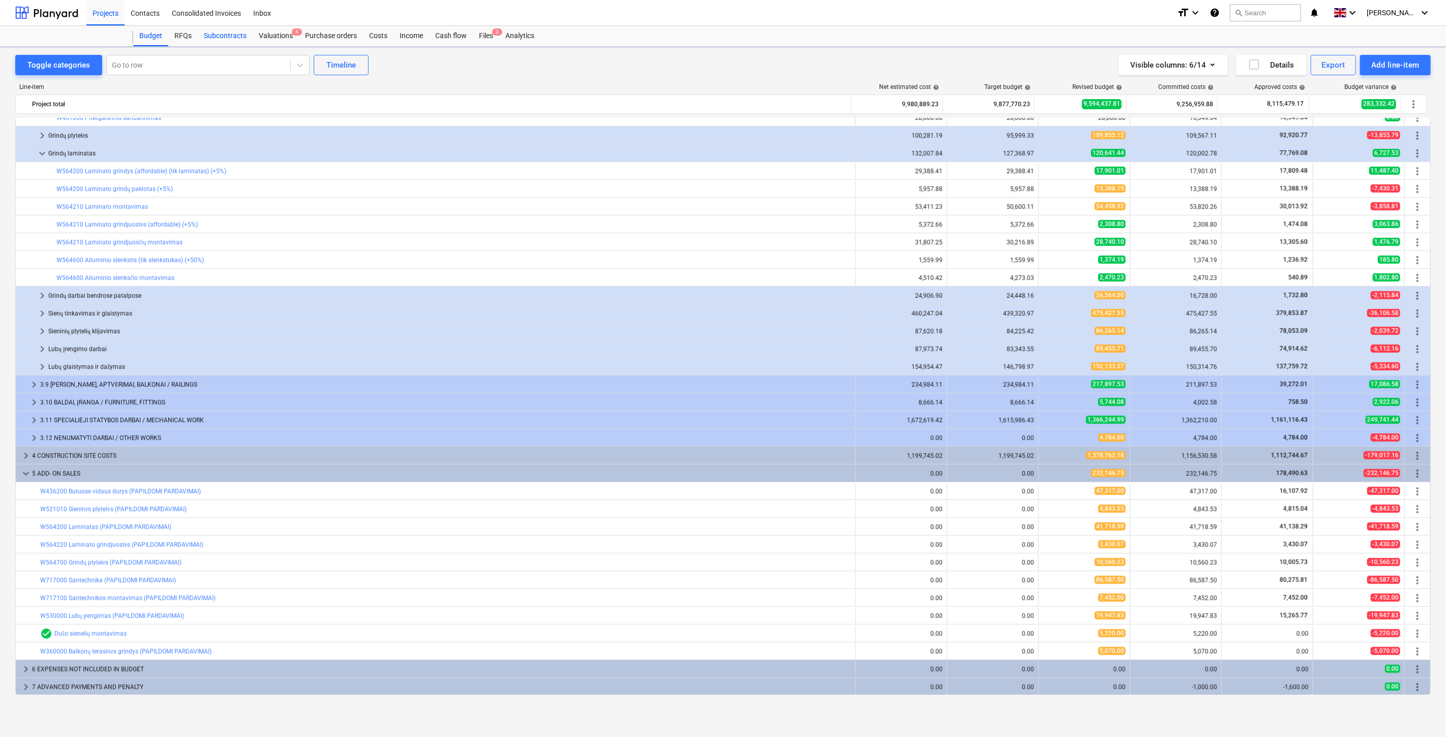
click at [224, 39] on div "Subcontracts" at bounding box center [225, 36] width 55 height 20
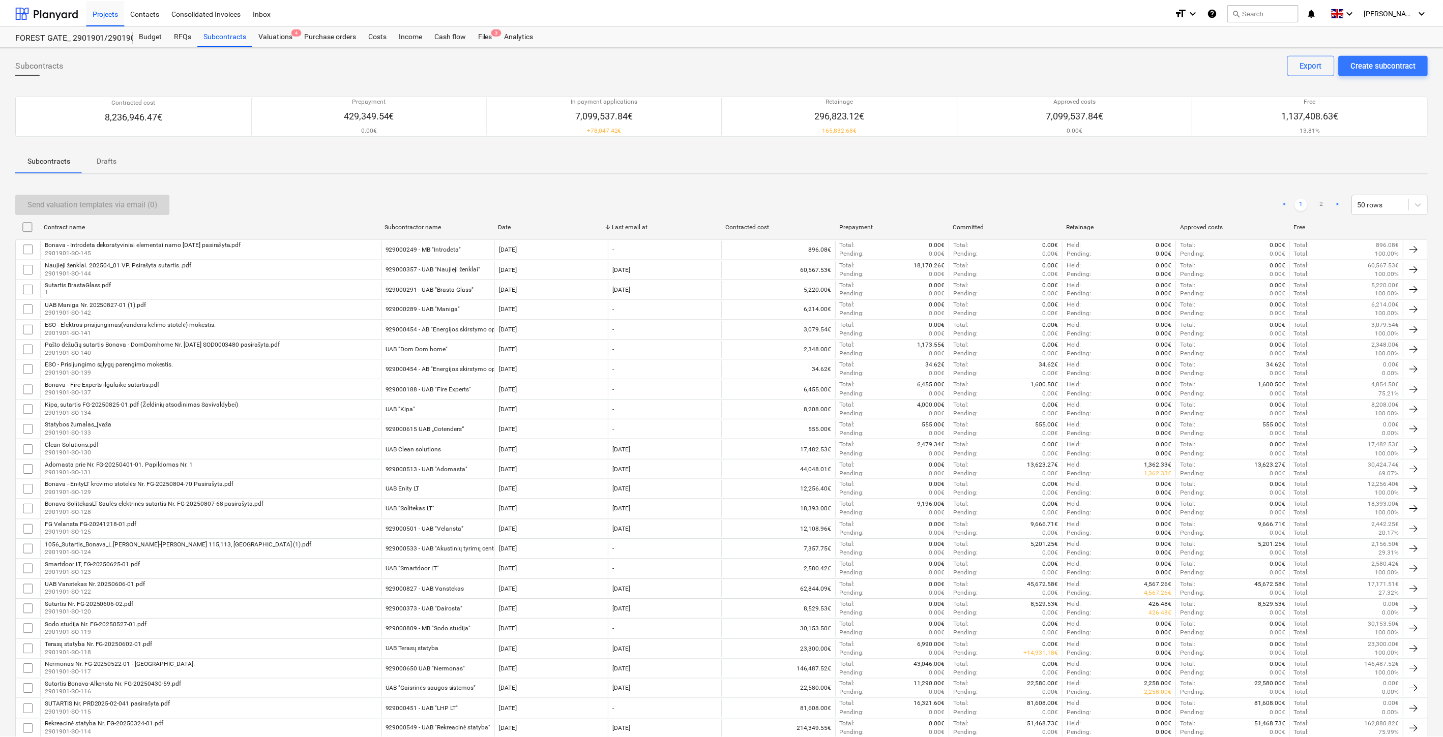
scroll to position [561, 0]
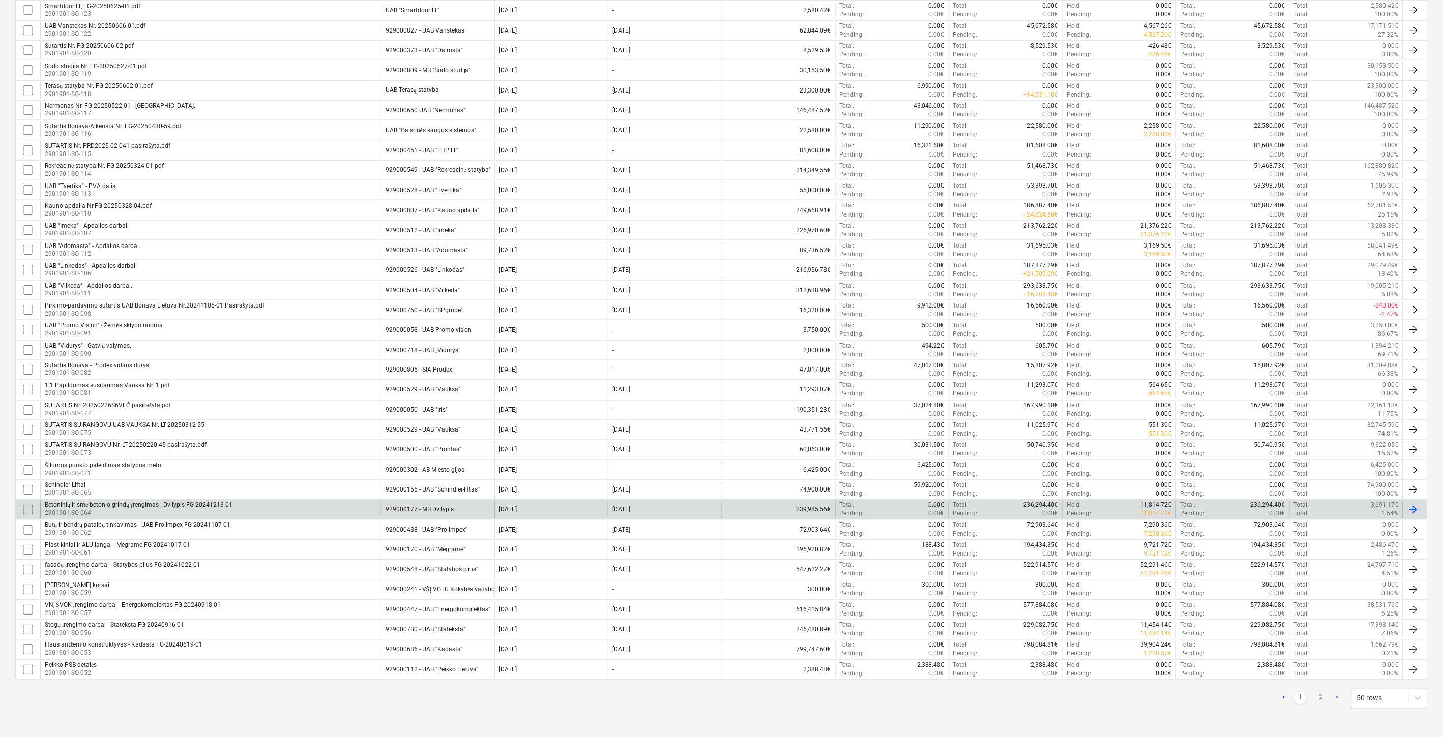
click at [272, 516] on div "Betoninių ir smėlbetonio grindų įrengimas - Dvilypis FG-20241213-01 2901901-SO-…" at bounding box center [210, 509] width 341 height 17
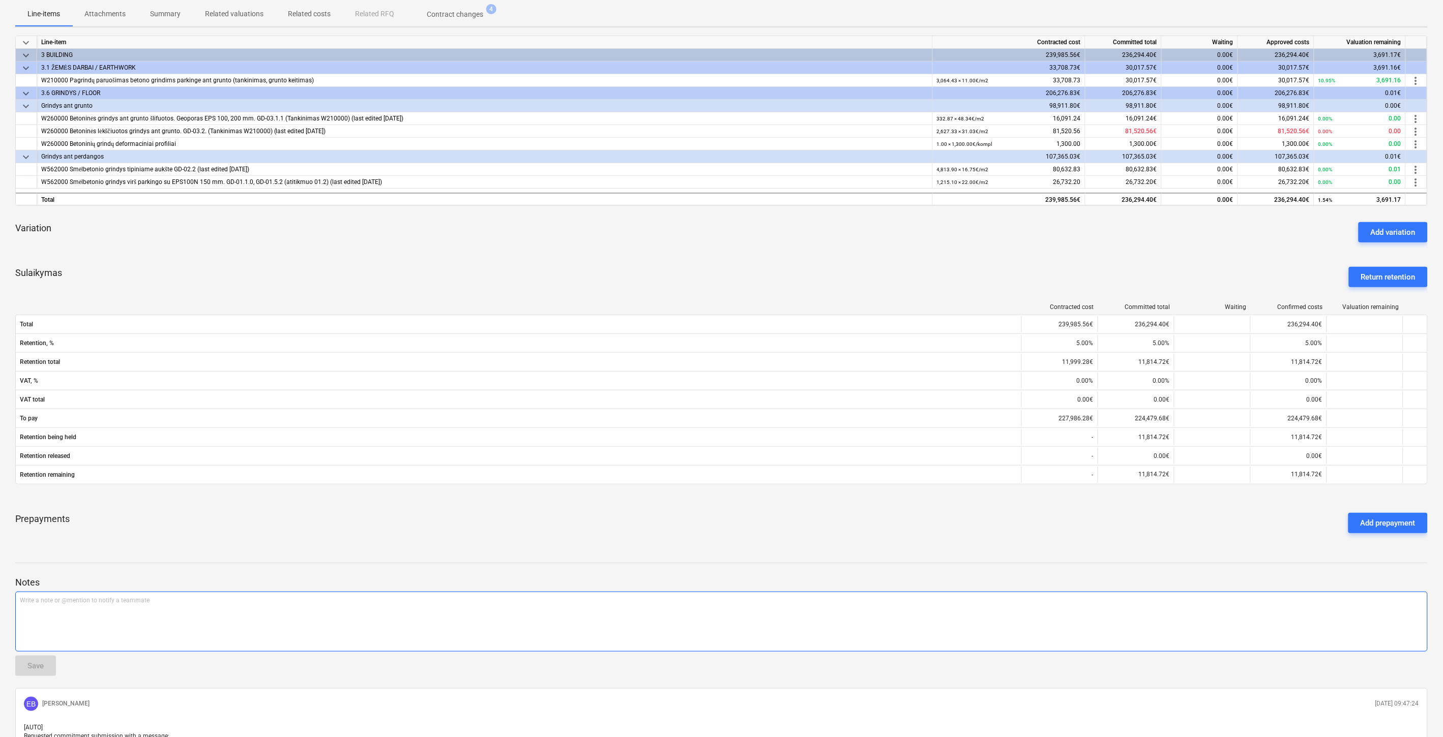
scroll to position [169, 0]
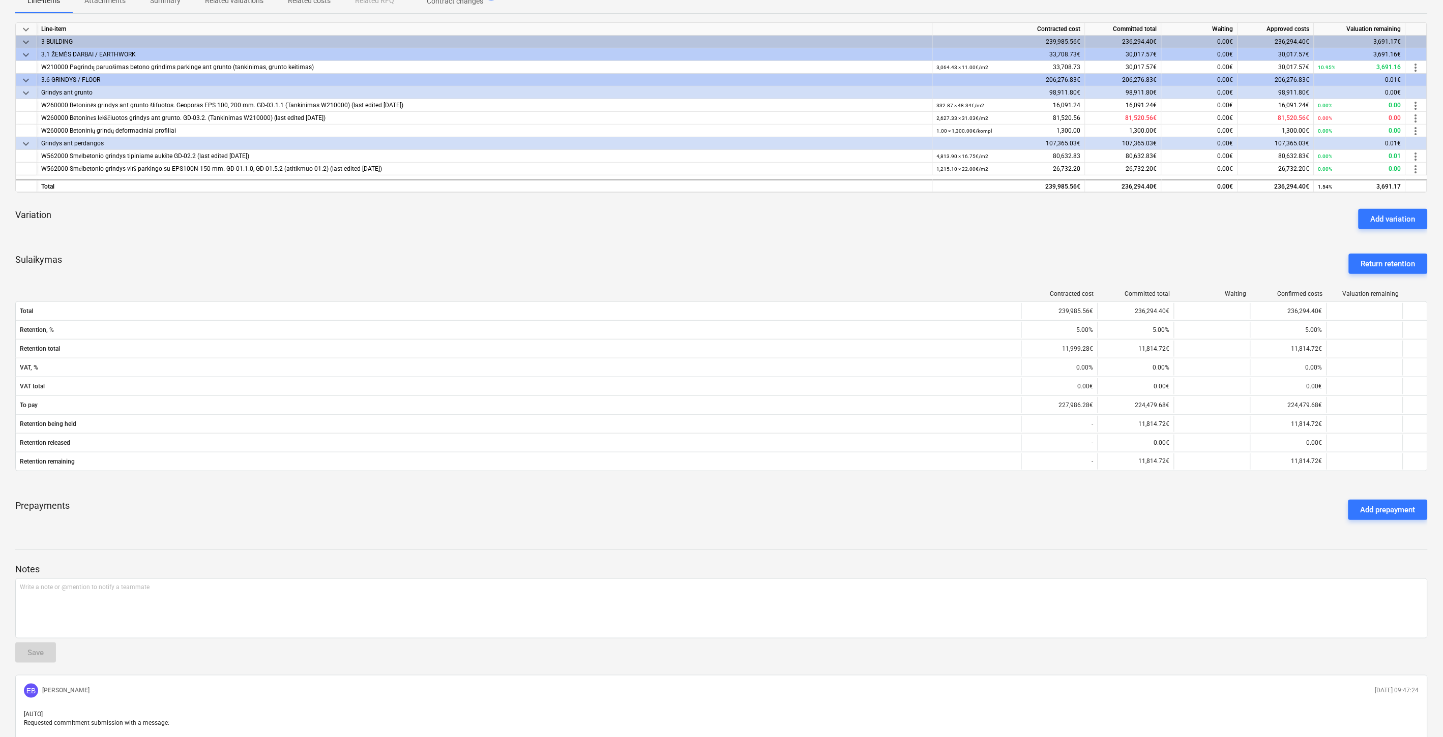
drag, startPoint x: 983, startPoint y: 529, endPoint x: 1009, endPoint y: 515, distance: 29.6
click at [983, 528] on div "Betoninių ir smėlbetonio grindų įrengimas - Dvilypis FG-20241213-01 notes Notes…" at bounding box center [721, 342] width 1443 height 931
click at [1009, 515] on div "Prepayments Add prepayment" at bounding box center [721, 510] width 1412 height 37
click at [888, 227] on div "Variation Add variation" at bounding box center [721, 219] width 1412 height 37
drag, startPoint x: 909, startPoint y: 218, endPoint x: 892, endPoint y: 219, distance: 17.3
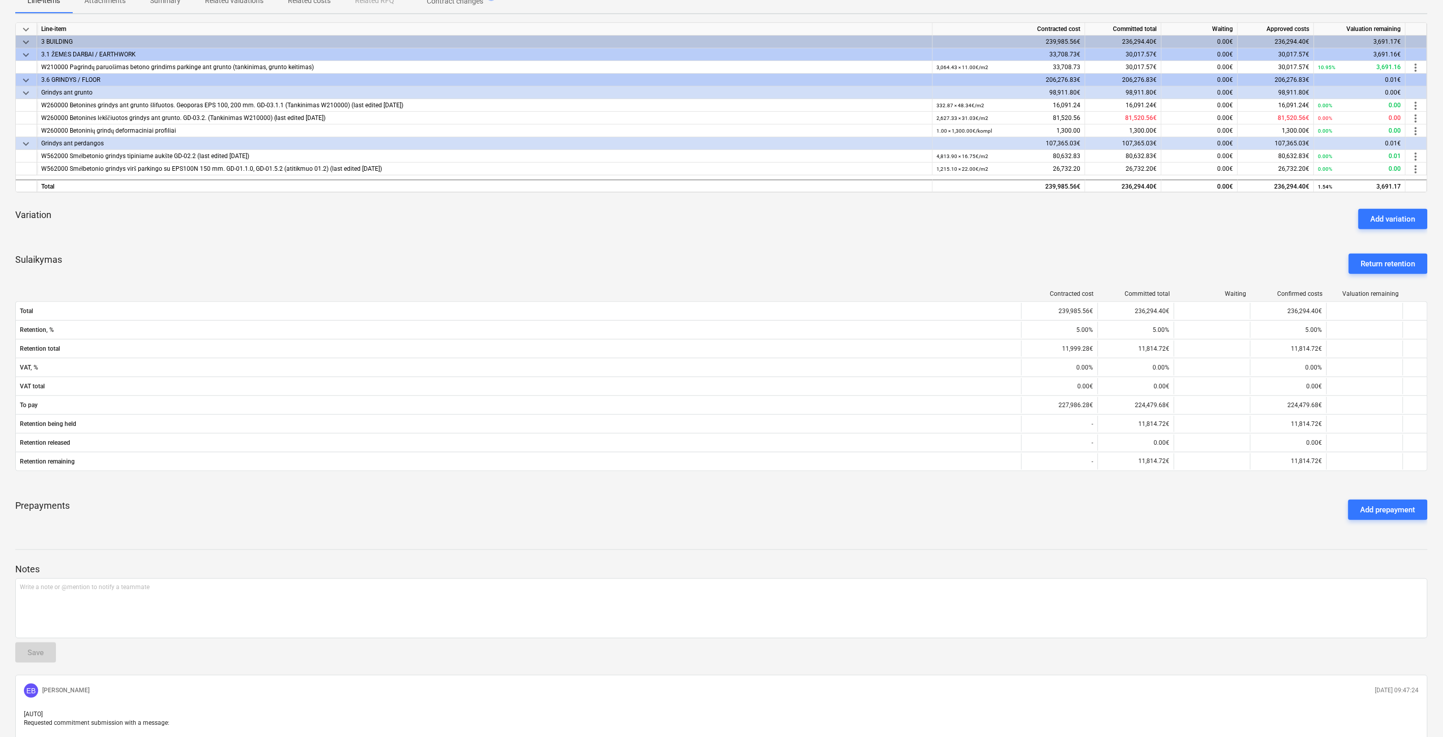
click at [909, 218] on div "Variation Add variation" at bounding box center [721, 219] width 1412 height 37
click at [719, 255] on div "Sulaikymas Return retention" at bounding box center [721, 264] width 1412 height 37
click at [741, 246] on div "Sulaikymas Return retention" at bounding box center [721, 264] width 1412 height 37
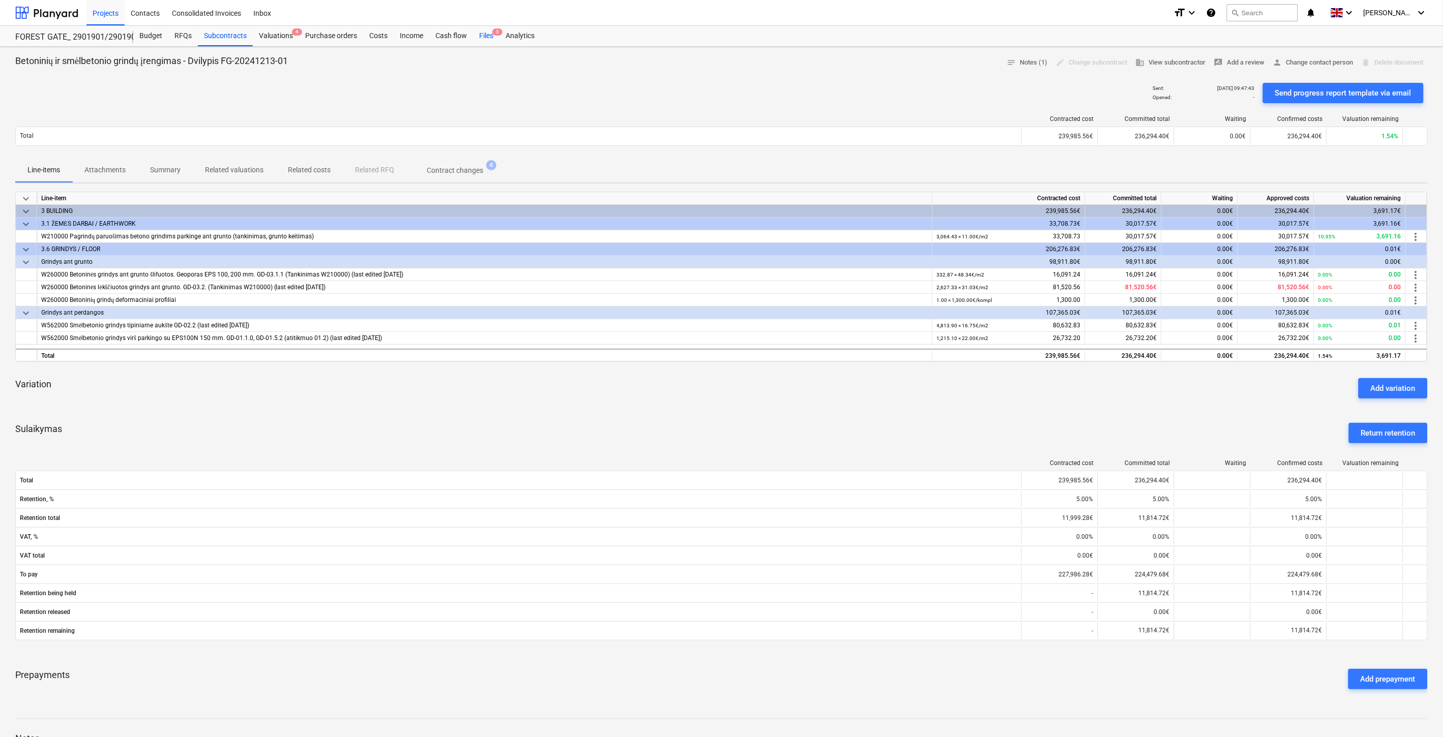
click at [492, 34] on span "3" at bounding box center [497, 31] width 10 height 7
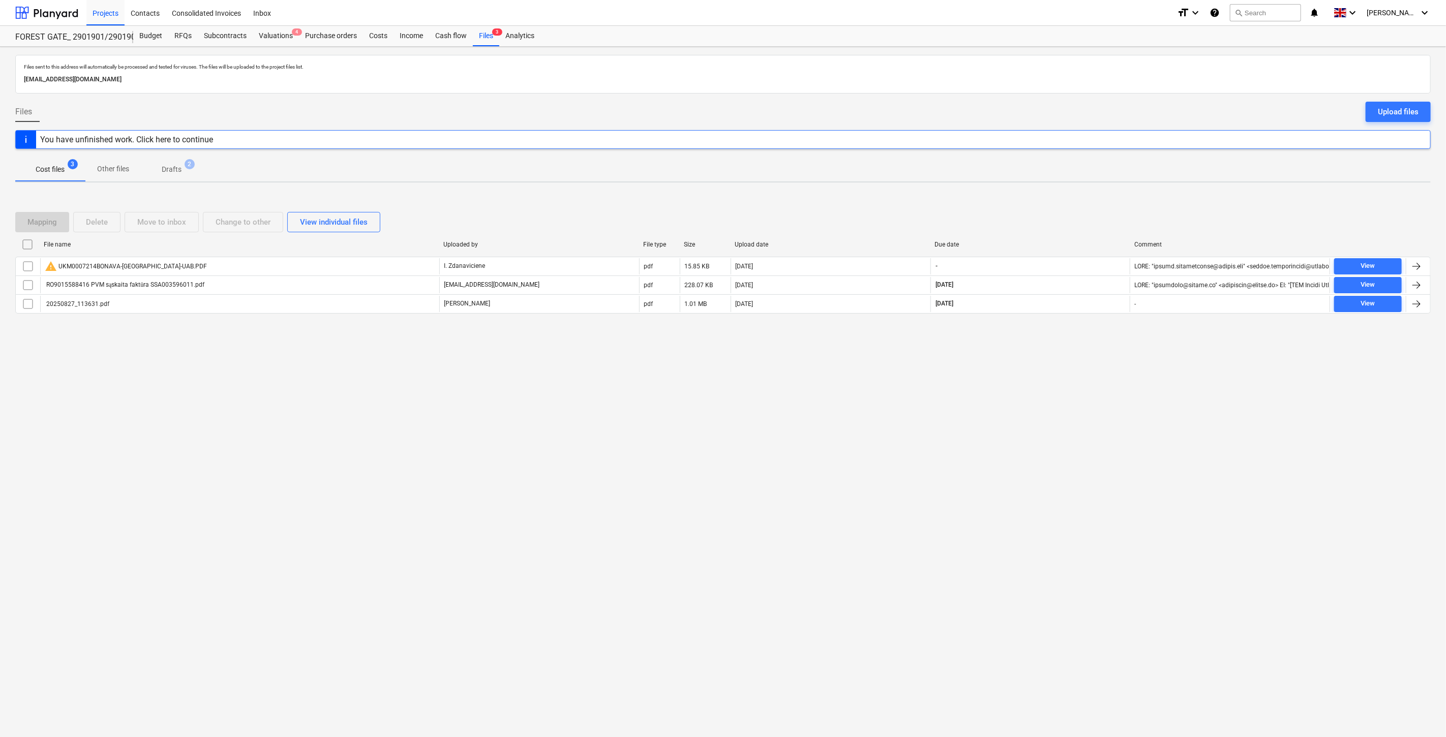
click at [334, 482] on div "Files sent to this address will automatically be processed and tested for virus…" at bounding box center [723, 392] width 1446 height 691
click at [429, 443] on div "Files sent to this address will automatically be processed and tested for virus…" at bounding box center [723, 392] width 1446 height 691
click at [1077, 425] on div "Files sent to this address will automatically be processed and tested for virus…" at bounding box center [723, 392] width 1446 height 691
click at [1104, 402] on div "Files sent to this address will automatically be processed and tested for virus…" at bounding box center [723, 392] width 1446 height 691
click at [232, 37] on div "Subcontracts" at bounding box center [225, 36] width 55 height 20
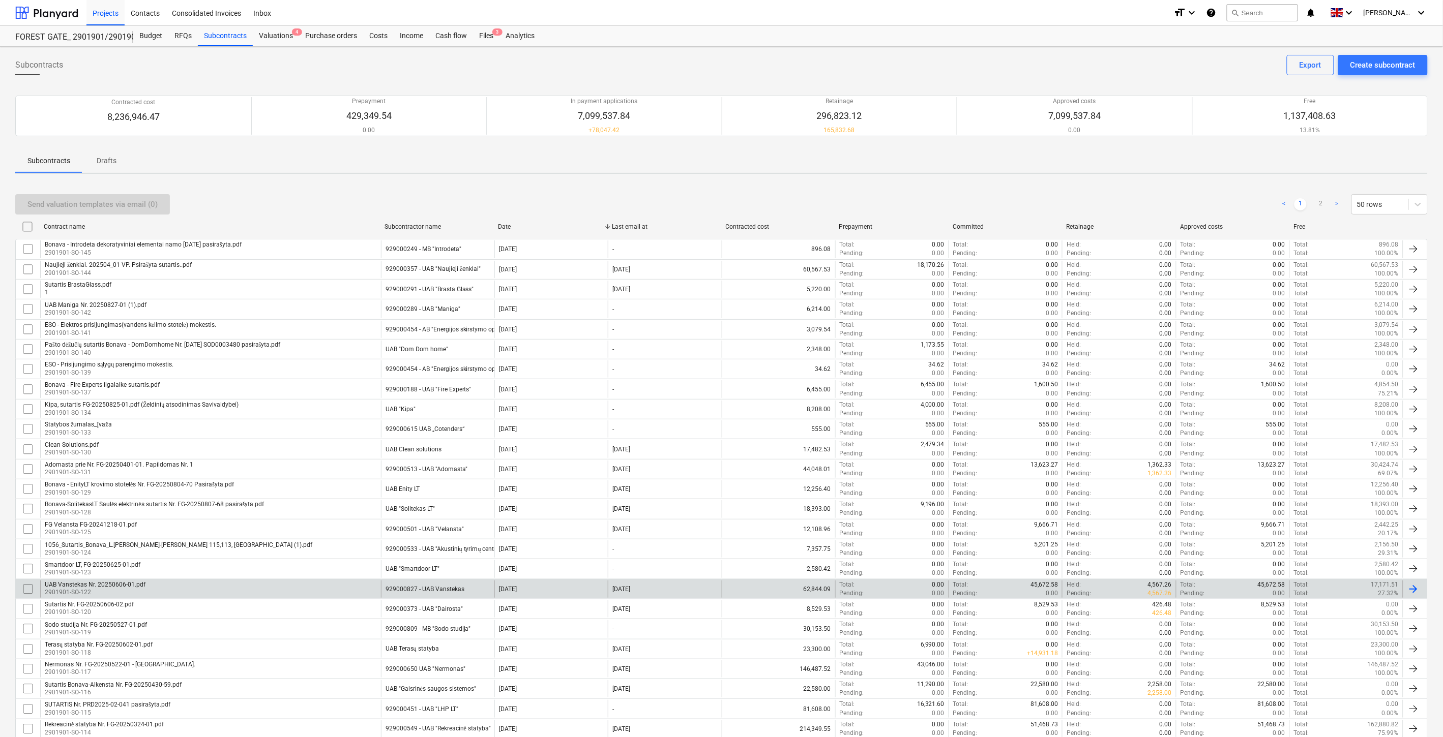
click at [182, 595] on div "UAB Vanstekas Nr. 20250606-01.pdf 2901901-SO-122" at bounding box center [210, 589] width 341 height 17
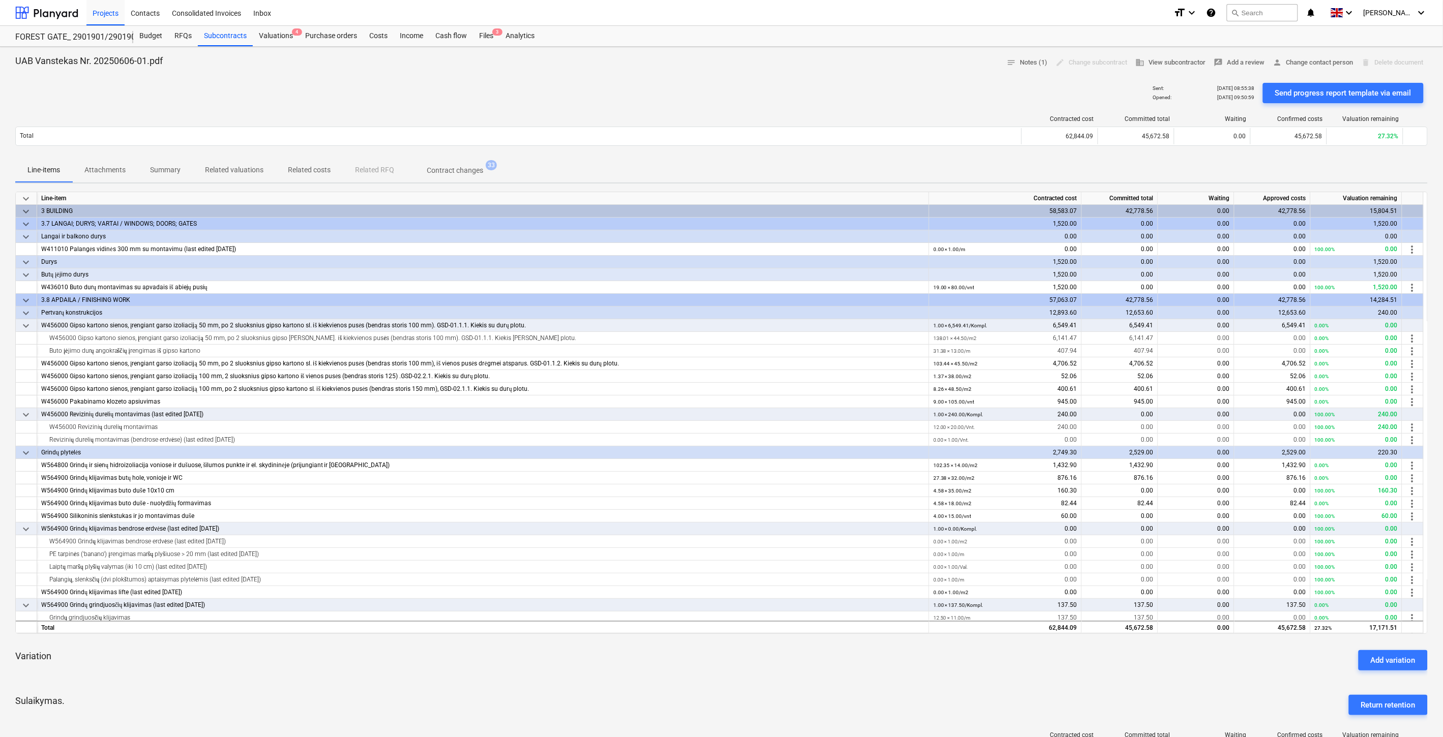
click at [646, 668] on div "Variation Add variation" at bounding box center [721, 660] width 1412 height 37
click at [676, 657] on div "Variation Add variation" at bounding box center [721, 660] width 1412 height 37
click at [783, 697] on div "Sulaikymas. Return retention" at bounding box center [721, 705] width 1412 height 37
click at [800, 684] on div "keyboard_arrow_down Line-item Contracted cost Committed total Waiting Approved …" at bounding box center [721, 581] width 1412 height 778
click at [818, 675] on div "Variation Add variation" at bounding box center [721, 660] width 1412 height 37
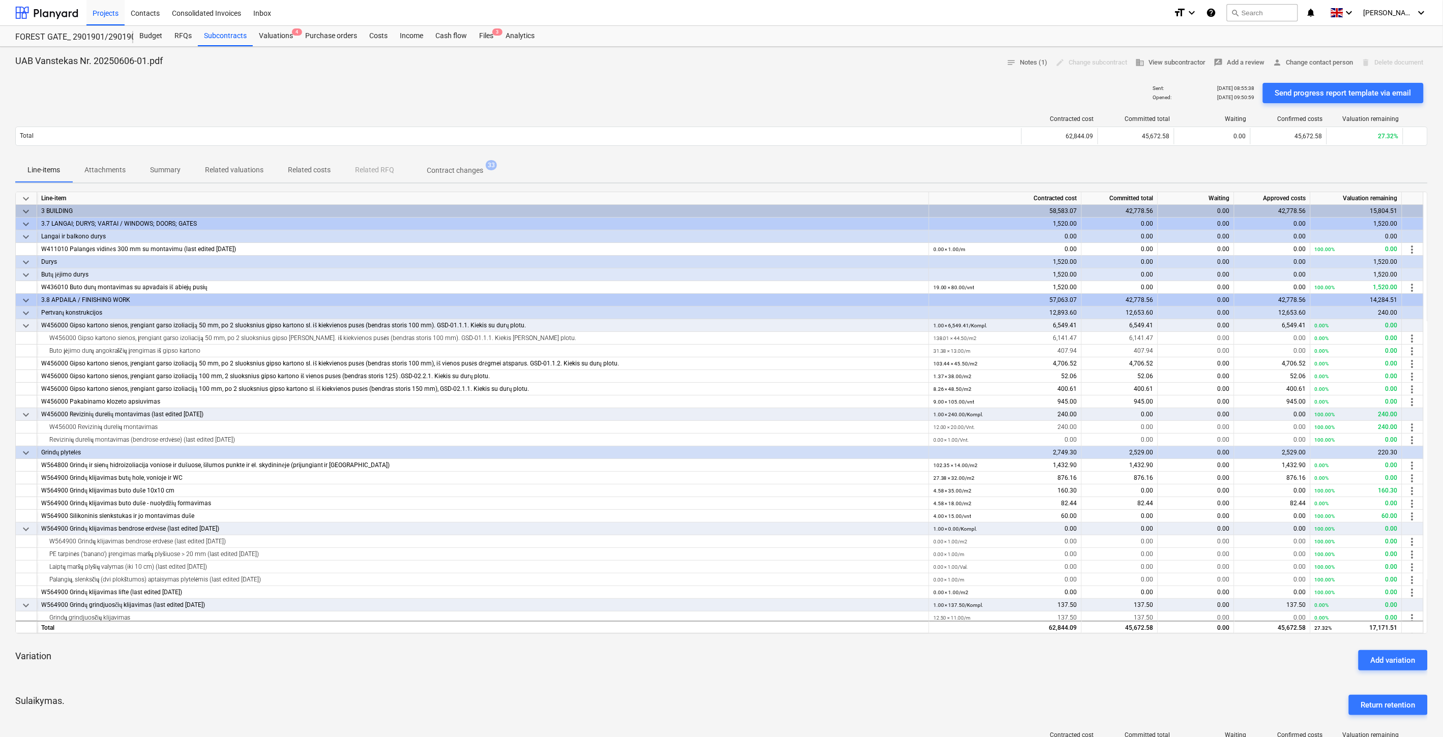
click at [832, 668] on div "Variation Add variation" at bounding box center [721, 660] width 1412 height 37
click at [779, 681] on div "keyboard_arrow_down Line-item Contracted cost Committed total Waiting Approved …" at bounding box center [721, 581] width 1412 height 778
click at [796, 673] on div "Variation Add variation" at bounding box center [721, 660] width 1412 height 37
click at [804, 670] on div "Variation Add variation" at bounding box center [721, 660] width 1412 height 37
click at [822, 663] on div "Variation Add variation" at bounding box center [721, 660] width 1412 height 37
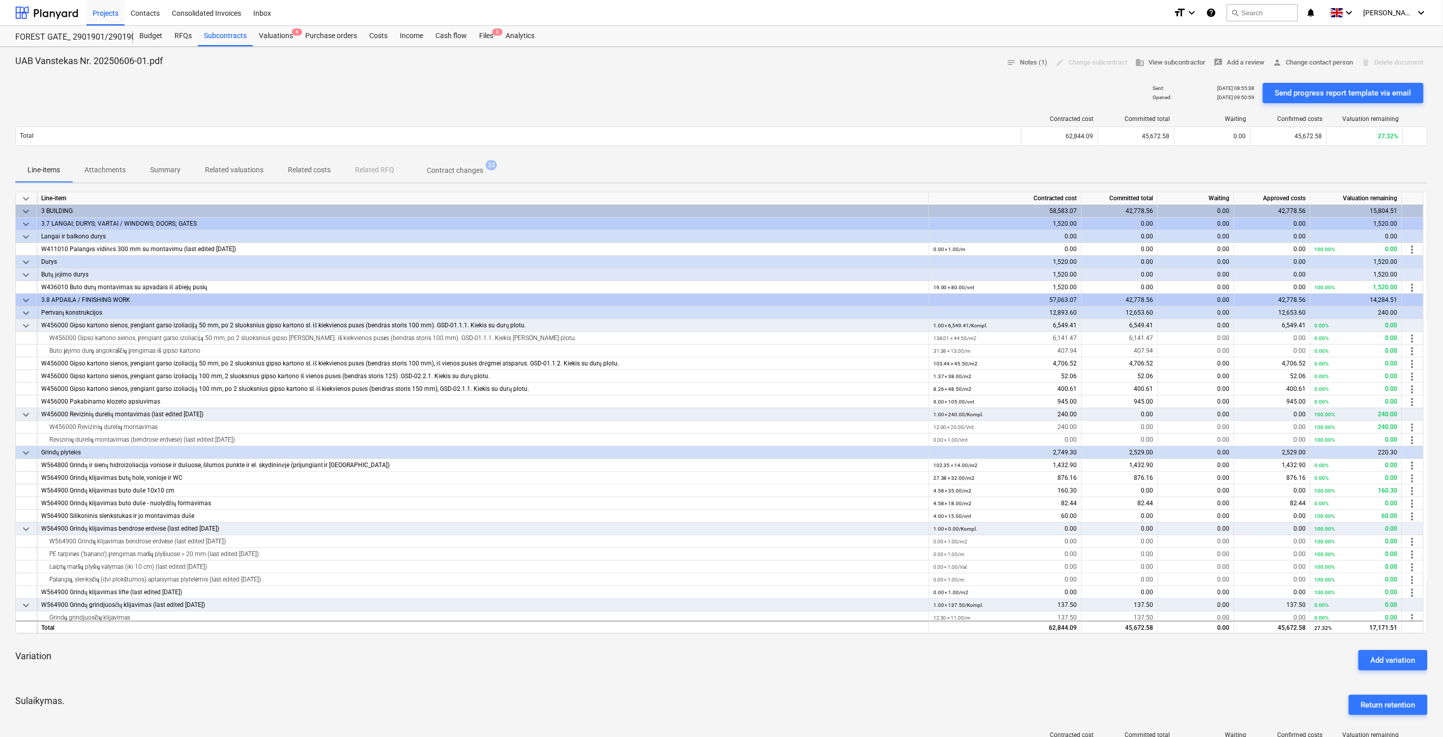
click at [881, 658] on div "Variation Add variation" at bounding box center [721, 660] width 1412 height 37
click at [895, 650] on div "Variation Add variation" at bounding box center [721, 660] width 1412 height 37
click at [909, 649] on div "Variation Add variation" at bounding box center [721, 660] width 1412 height 37
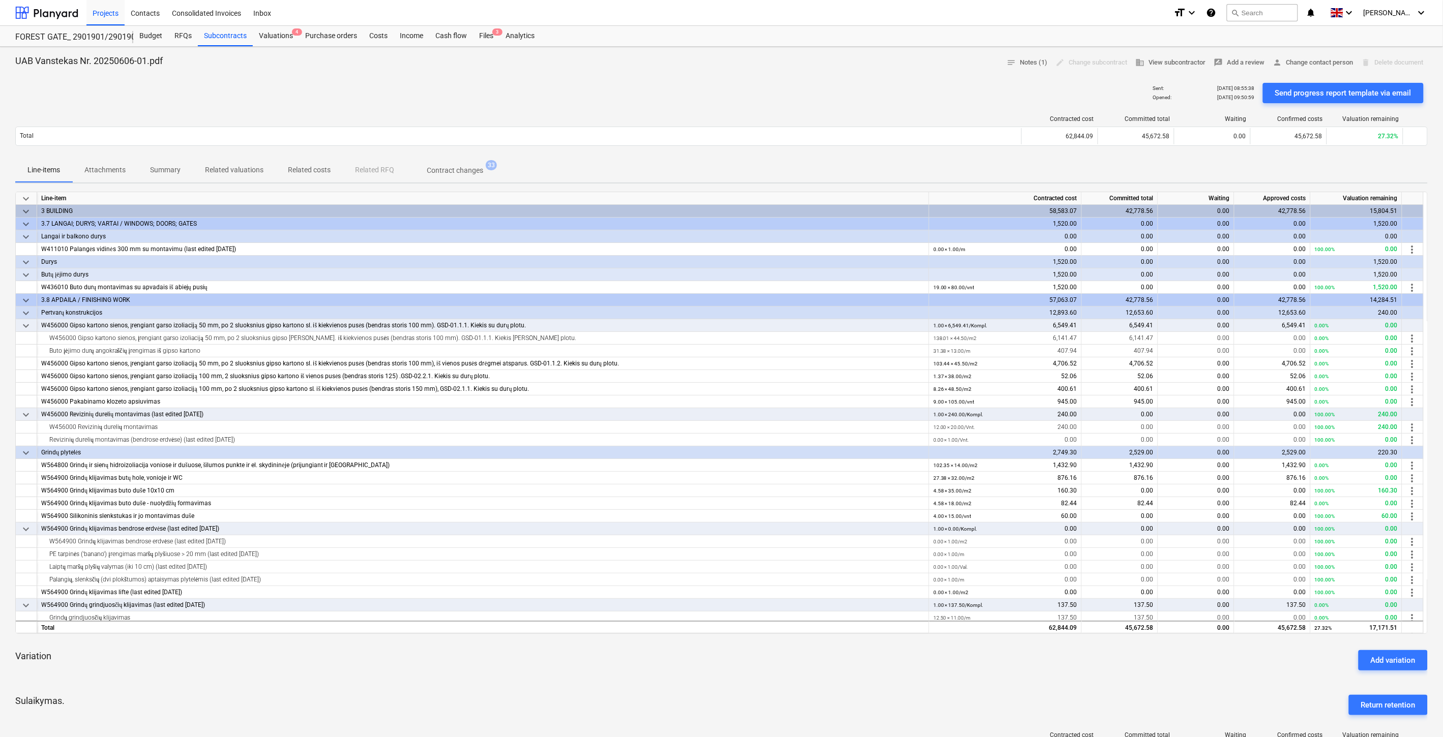
click at [914, 647] on div "Variation Add variation" at bounding box center [721, 660] width 1412 height 37
click at [933, 639] on div "keyboard_arrow_down Line-item Contracted cost Committed total Waiting Approved …" at bounding box center [721, 581] width 1412 height 778
click at [938, 638] on div "keyboard_arrow_down Line-item Contracted cost Committed total Waiting Approved …" at bounding box center [721, 581] width 1412 height 778
click at [841, 661] on div "Variation Add variation" at bounding box center [721, 660] width 1412 height 37
click at [858, 653] on div "Variation Add variation" at bounding box center [721, 660] width 1412 height 37
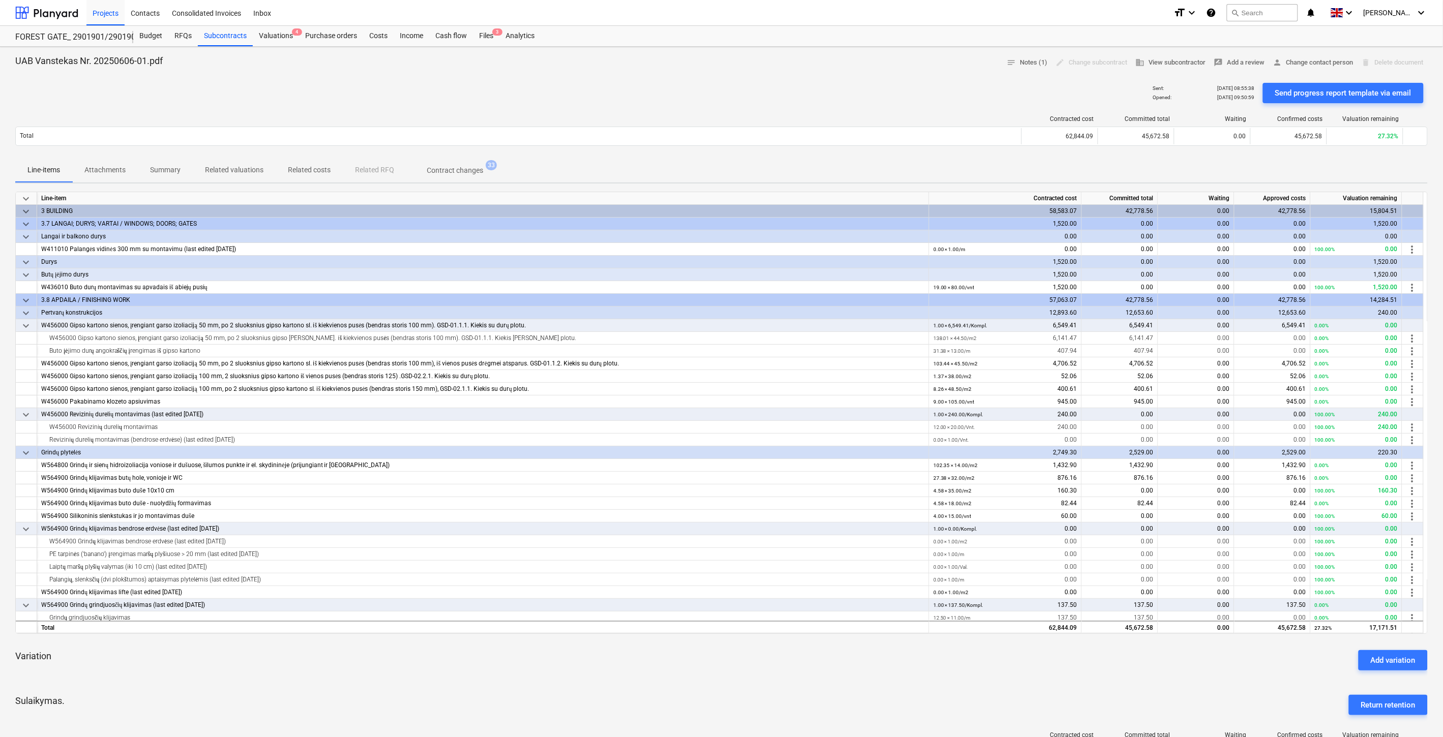
click at [864, 665] on div "Variation Add variation" at bounding box center [721, 660] width 1412 height 37
click at [881, 656] on div "Variation Add variation" at bounding box center [721, 660] width 1412 height 37
click at [794, 696] on div "Sulaikymas. Return retention" at bounding box center [721, 705] width 1412 height 37
click at [823, 682] on div "keyboard_arrow_down Line-item Contracted cost Committed total Waiting Approved …" at bounding box center [721, 581] width 1412 height 778
click at [842, 672] on div "Variation Add variation" at bounding box center [721, 660] width 1412 height 37
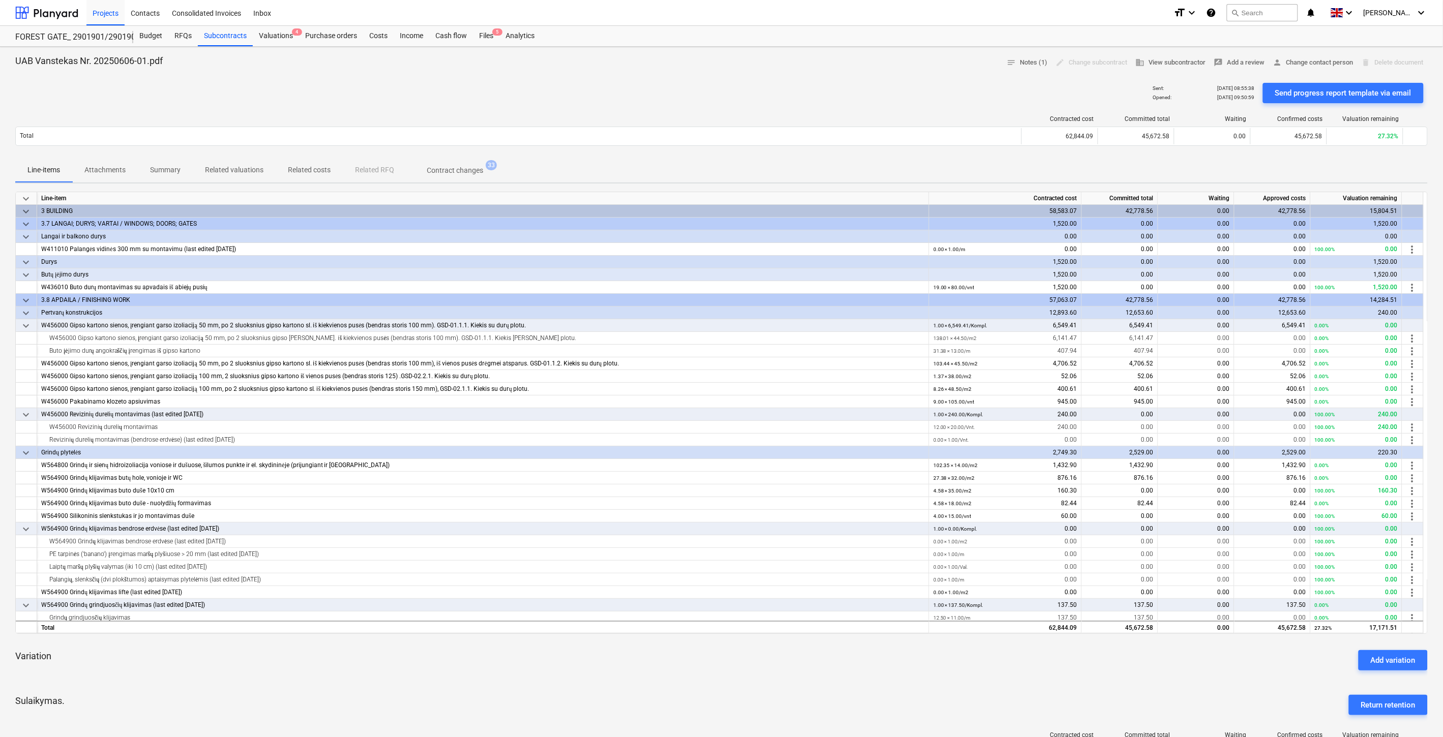
click at [861, 664] on div "Variation Add variation" at bounding box center [721, 660] width 1412 height 37
click at [974, 672] on div "Variation Add variation" at bounding box center [721, 660] width 1412 height 37
click at [997, 662] on div "Variation Add variation" at bounding box center [721, 660] width 1412 height 37
click at [1006, 659] on div "Variation Add variation" at bounding box center [721, 660] width 1412 height 37
click at [1018, 653] on div "Variation Add variation" at bounding box center [721, 660] width 1412 height 37
